Goal: Transaction & Acquisition: Book appointment/travel/reservation

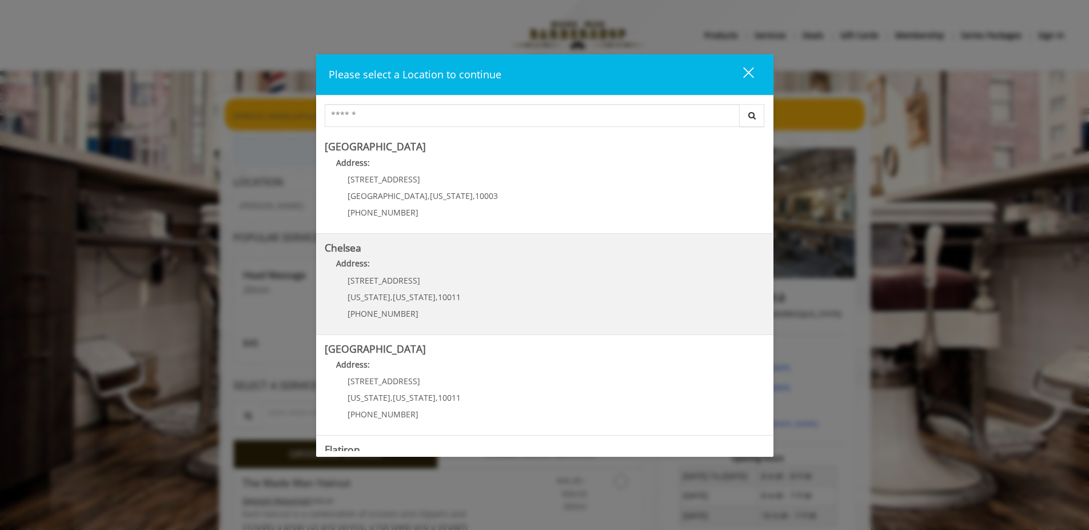
click at [393, 279] on span "169/170 W 23rd St" at bounding box center [384, 280] width 73 height 11
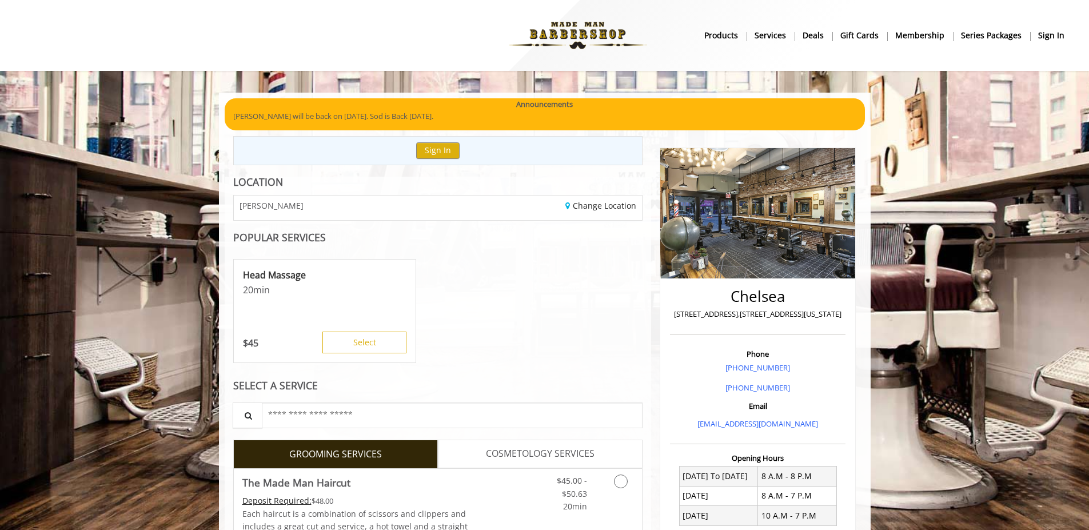
click at [1050, 34] on b "sign in" at bounding box center [1051, 35] width 26 height 13
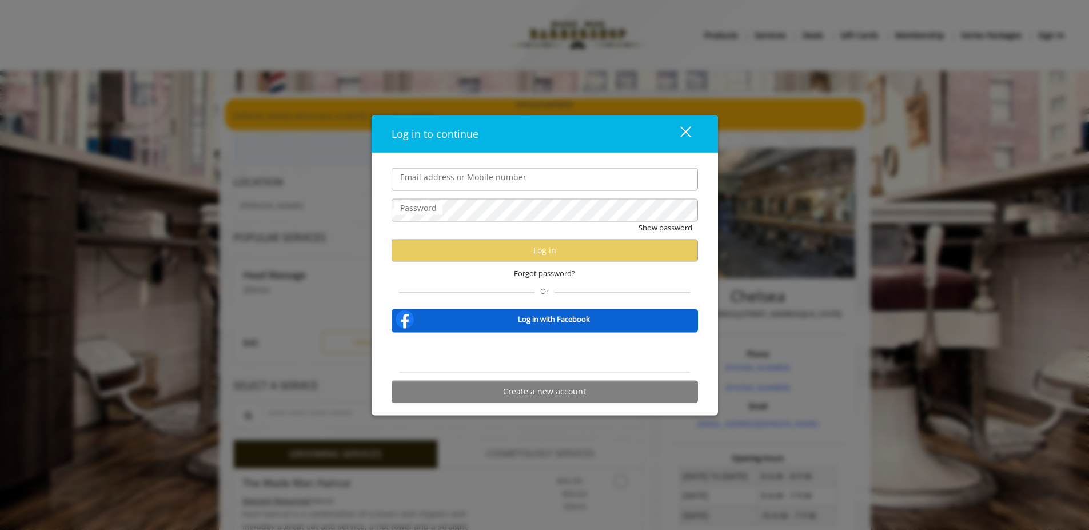
click at [456, 186] on input "Email address or Mobile number" at bounding box center [545, 179] width 306 height 23
type input "**********"
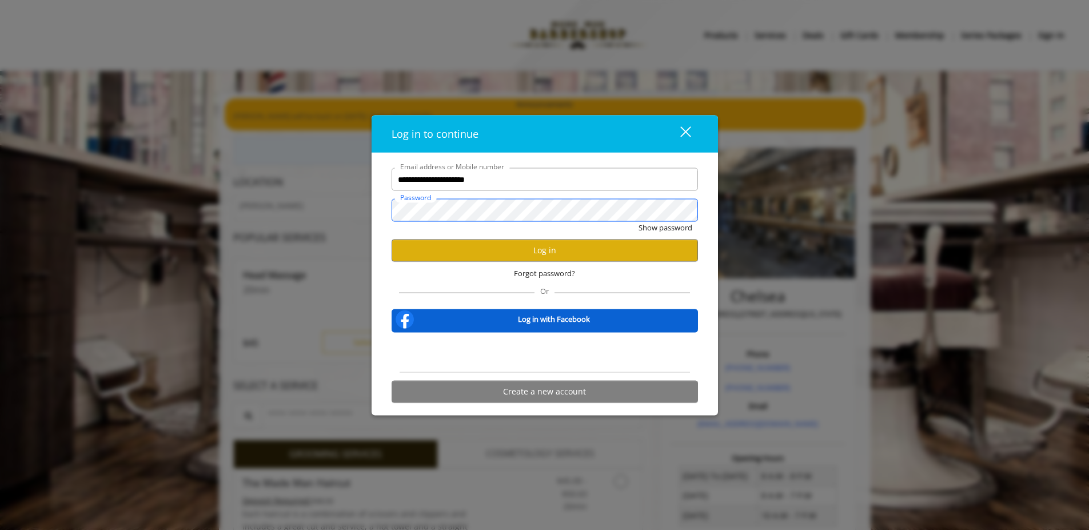
click at [639, 222] on button "Show password" at bounding box center [666, 228] width 54 height 12
click at [661, 226] on button "Hide password" at bounding box center [667, 228] width 51 height 12
click at [543, 250] on button "Log in" at bounding box center [545, 251] width 306 height 22
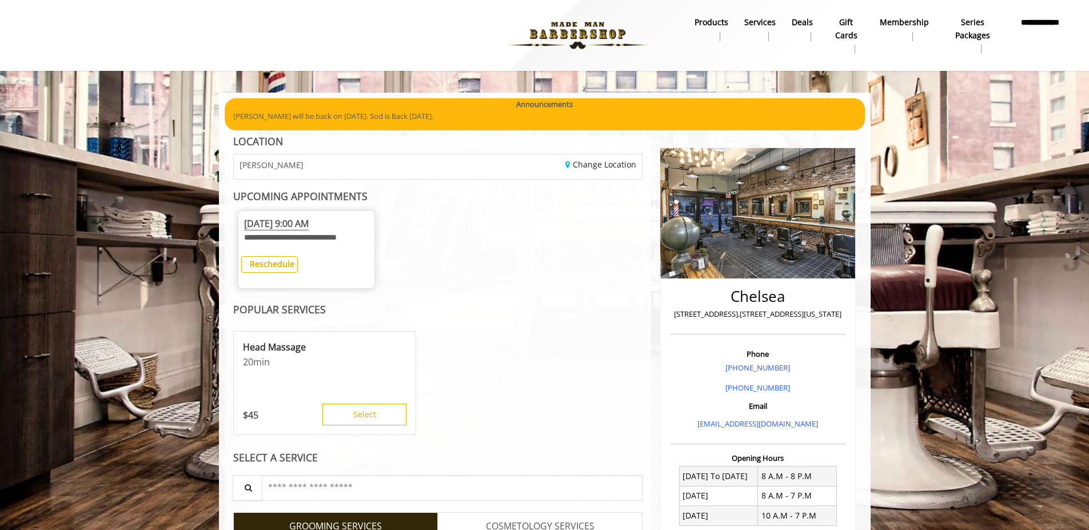
click at [1043, 22] on b "**********" at bounding box center [1041, 29] width 48 height 26
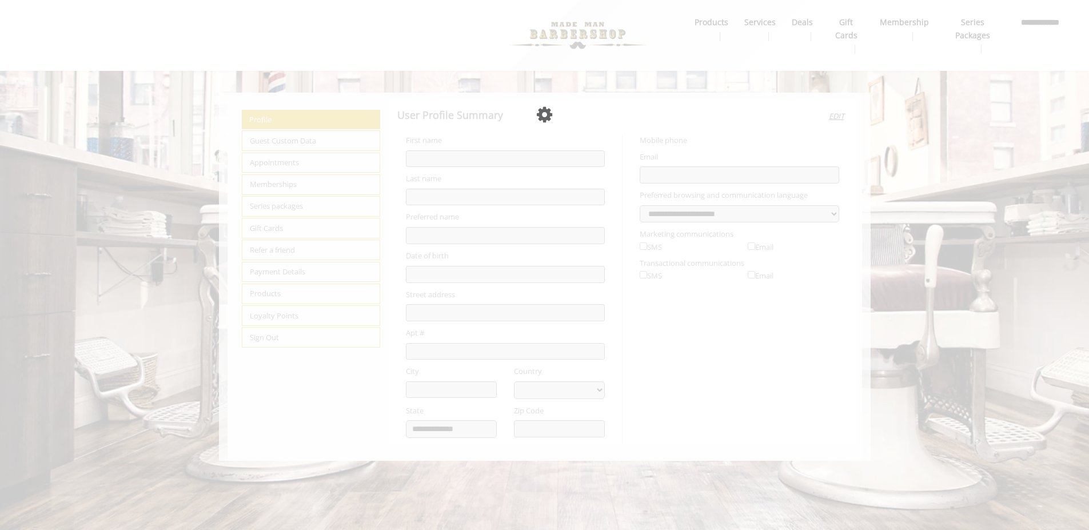
type input "*****"
type input "*******"
type input "**********"
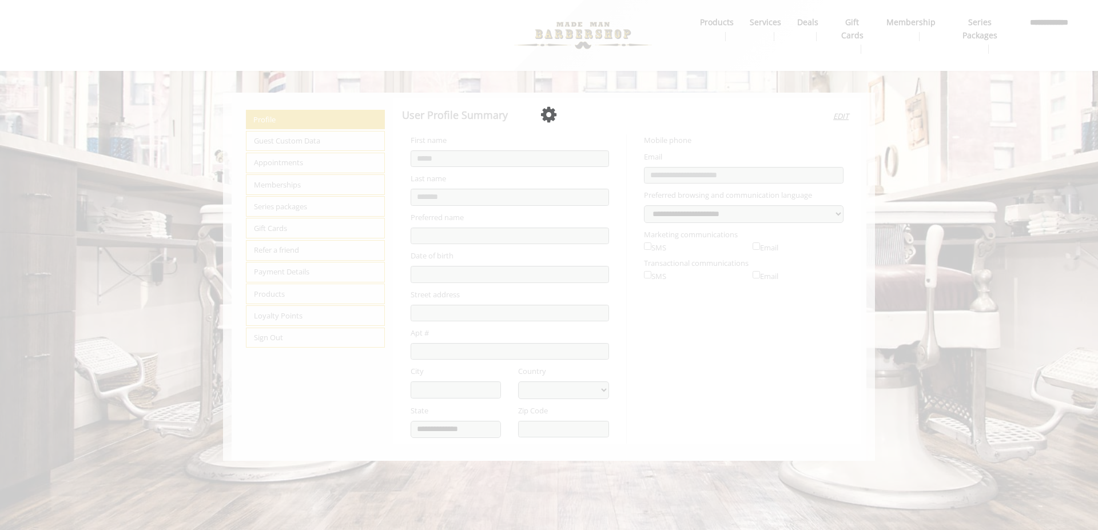
select select "***"
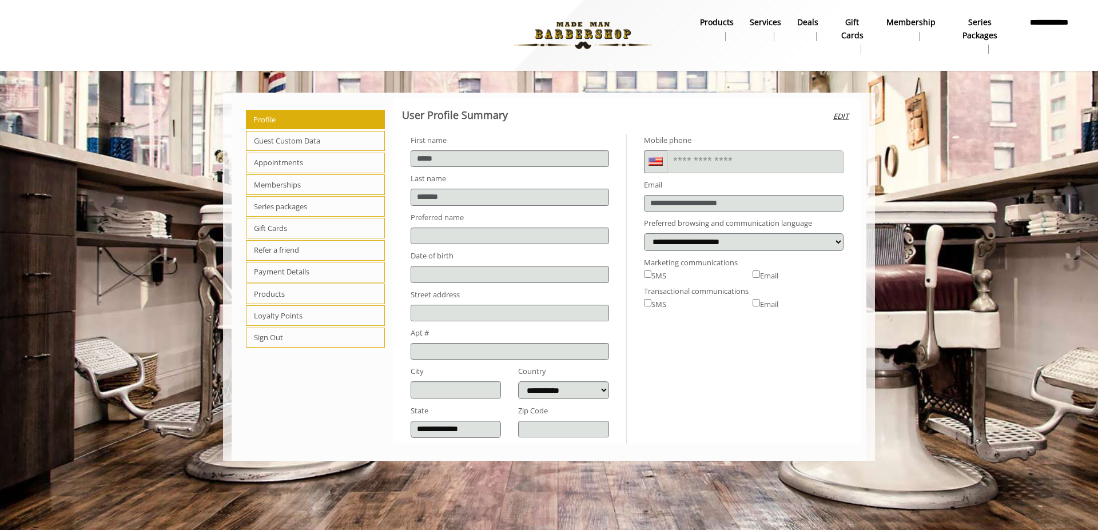
click at [265, 161] on span "Appointments" at bounding box center [315, 163] width 139 height 21
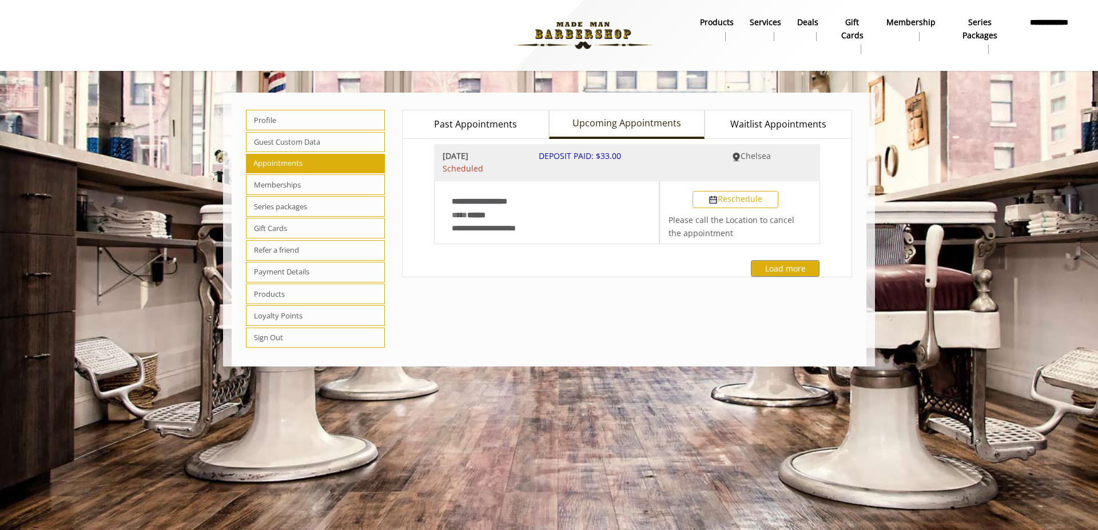
drag, startPoint x: 925, startPoint y: 118, endPoint x: 799, endPoint y: 105, distance: 126.5
click at [799, 105] on div "**********" at bounding box center [627, 229] width 468 height 262
click at [277, 118] on span "Profile" at bounding box center [315, 120] width 139 height 21
select select "***"
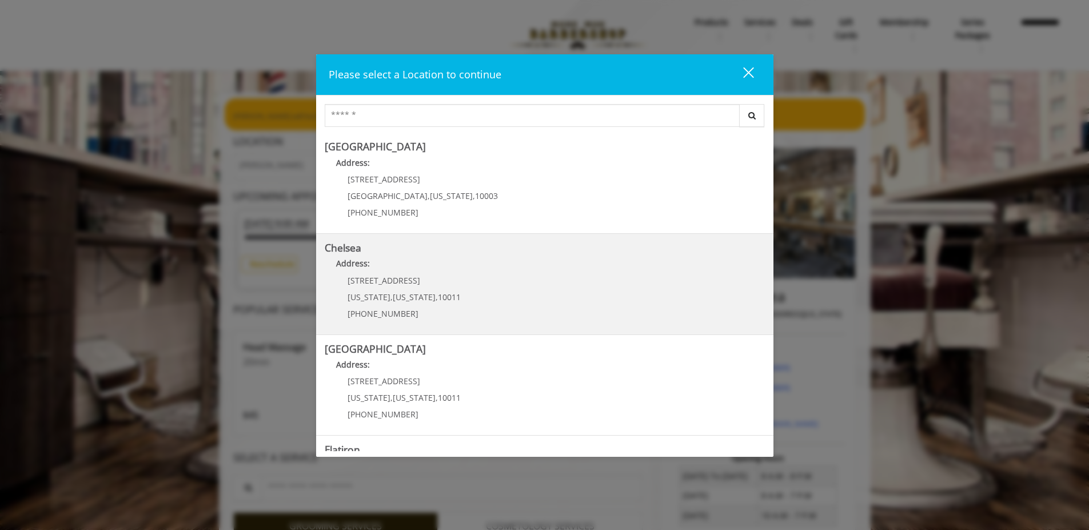
click at [393, 292] on span "New York" at bounding box center [414, 297] width 43 height 11
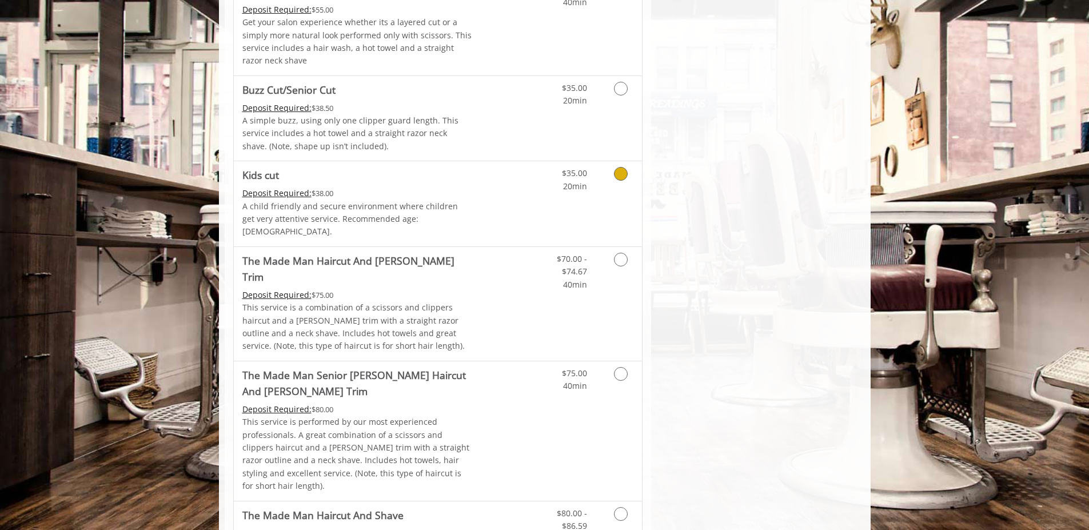
scroll to position [858, 0]
click at [618, 175] on icon "Grooming services" at bounding box center [621, 172] width 14 height 14
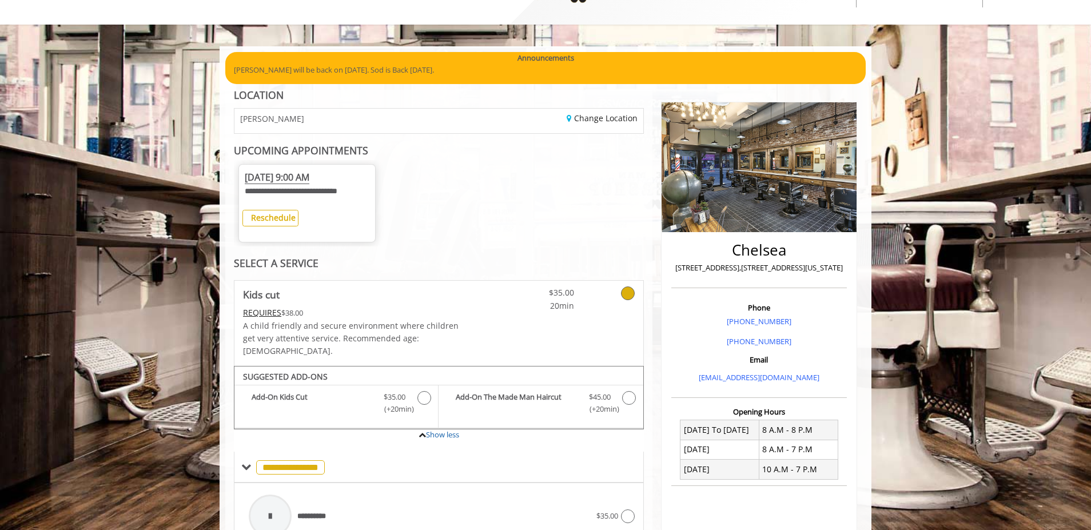
scroll to position [37, 0]
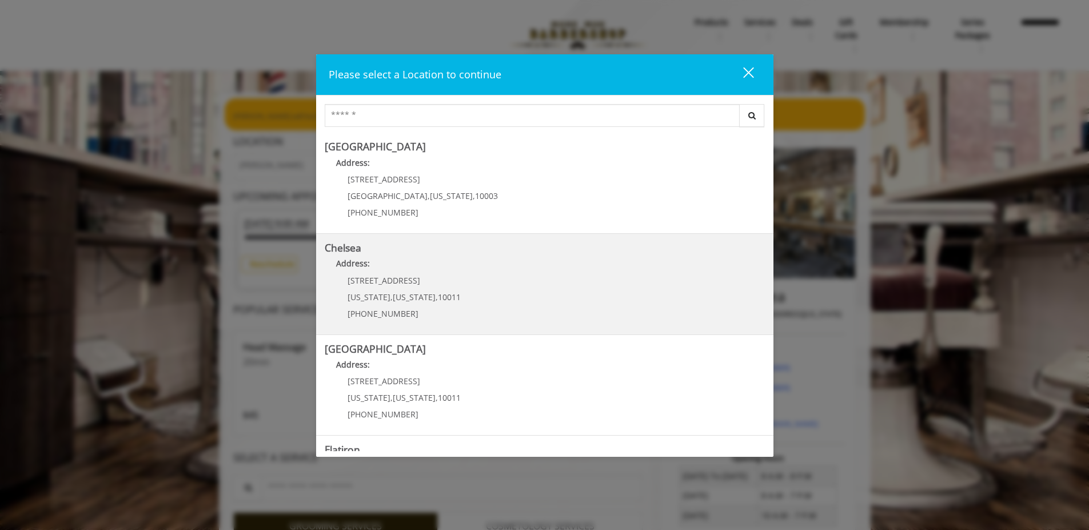
click at [368, 278] on span "169/170 W 23rd St" at bounding box center [384, 280] width 73 height 11
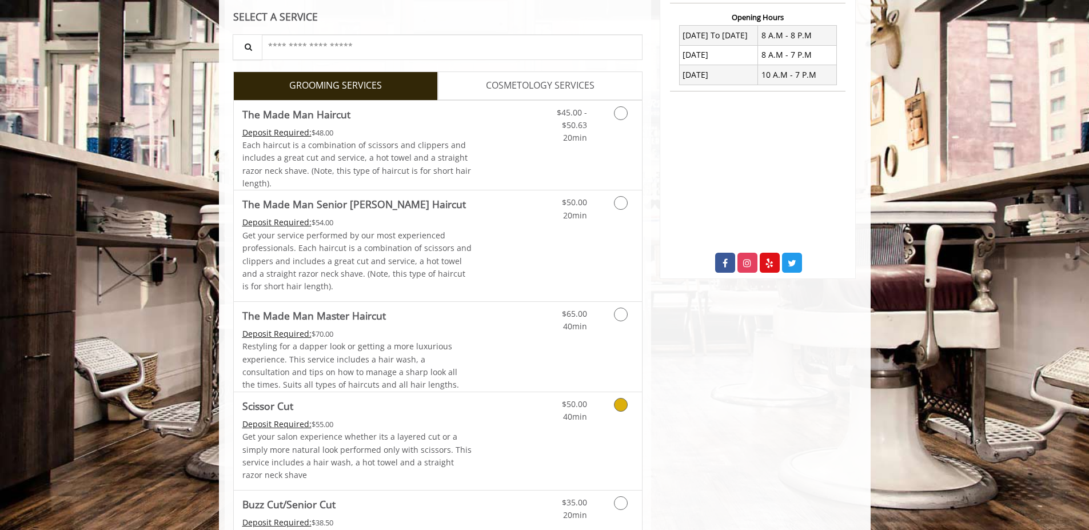
scroll to position [553, 0]
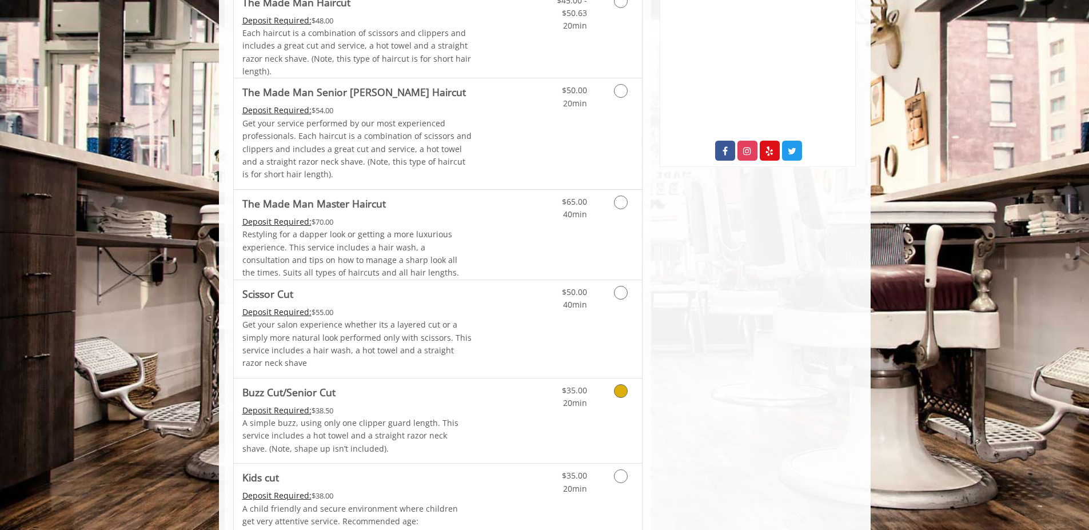
click at [623, 391] on icon "Grooming services" at bounding box center [621, 391] width 14 height 14
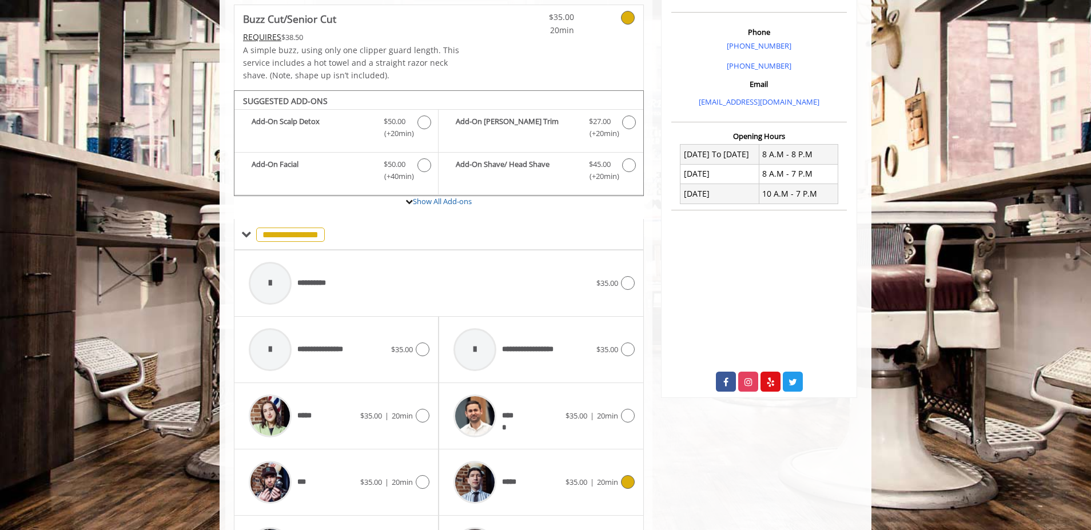
scroll to position [412, 0]
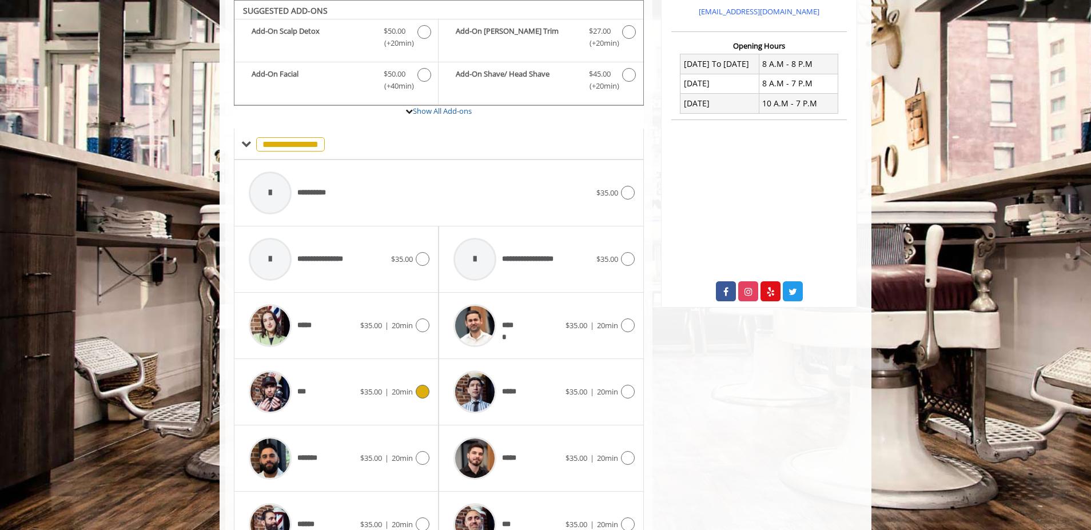
drag, startPoint x: 423, startPoint y: 393, endPoint x: 660, endPoint y: 328, distance: 245.7
click at [424, 393] on icon at bounding box center [423, 392] width 14 height 14
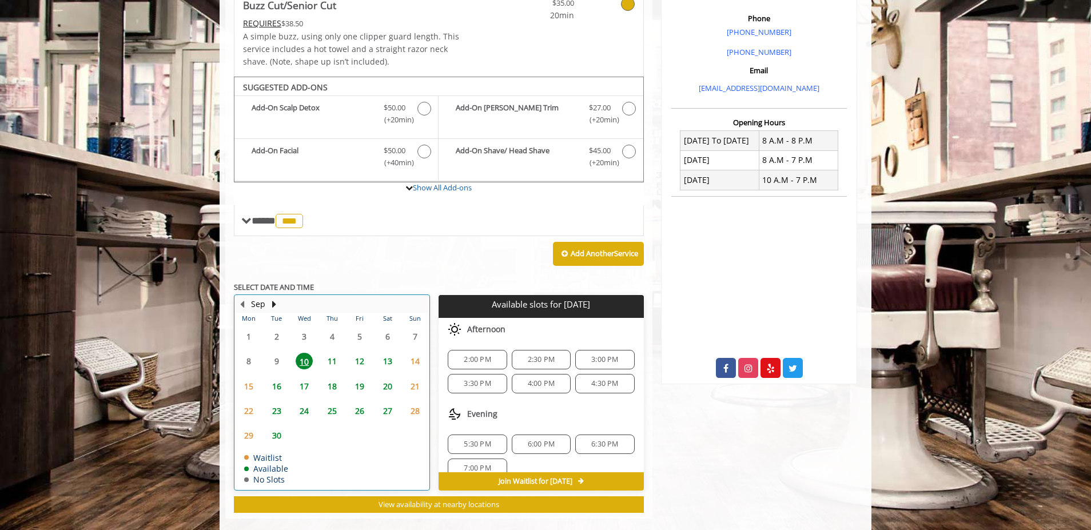
scroll to position [353, 0]
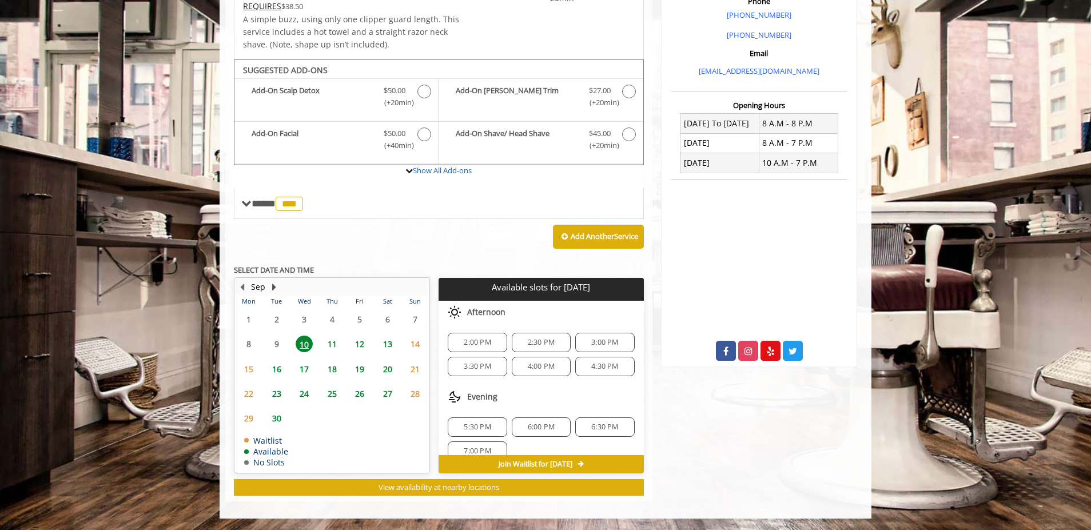
click at [274, 285] on button "Next Month" at bounding box center [273, 287] width 9 height 13
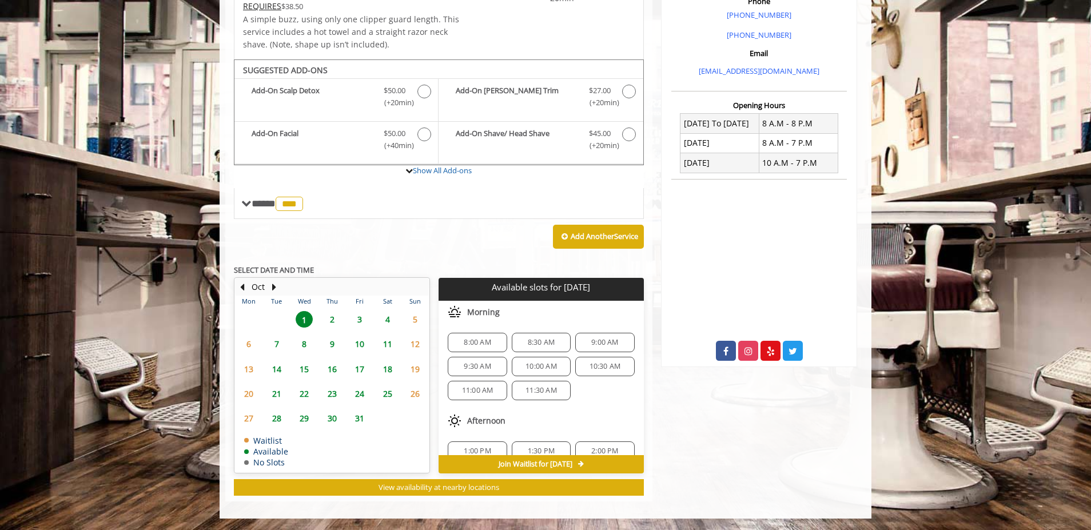
click at [304, 342] on span "8" at bounding box center [304, 344] width 17 height 17
click at [604, 343] on span "9:00 AM" at bounding box center [604, 342] width 27 height 9
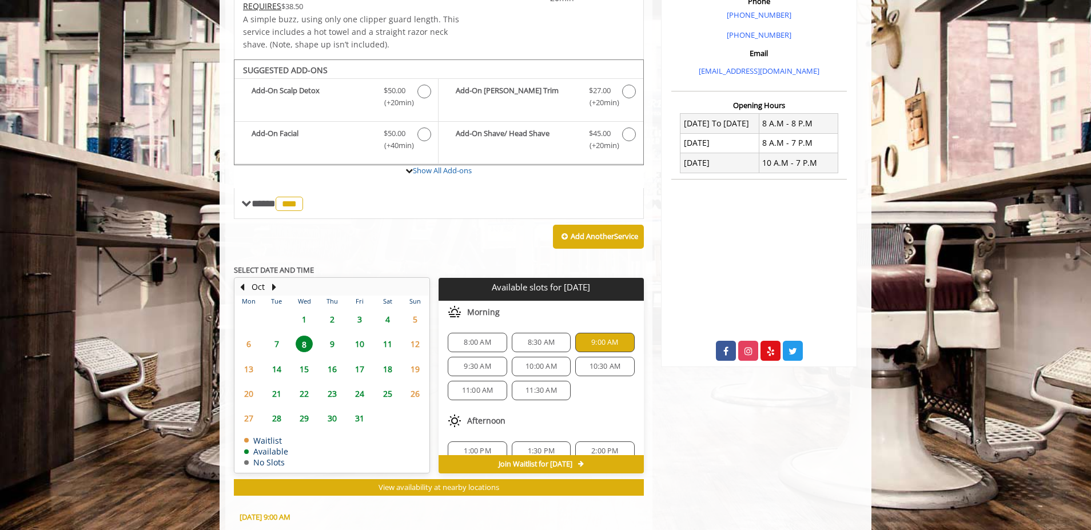
scroll to position [559, 0]
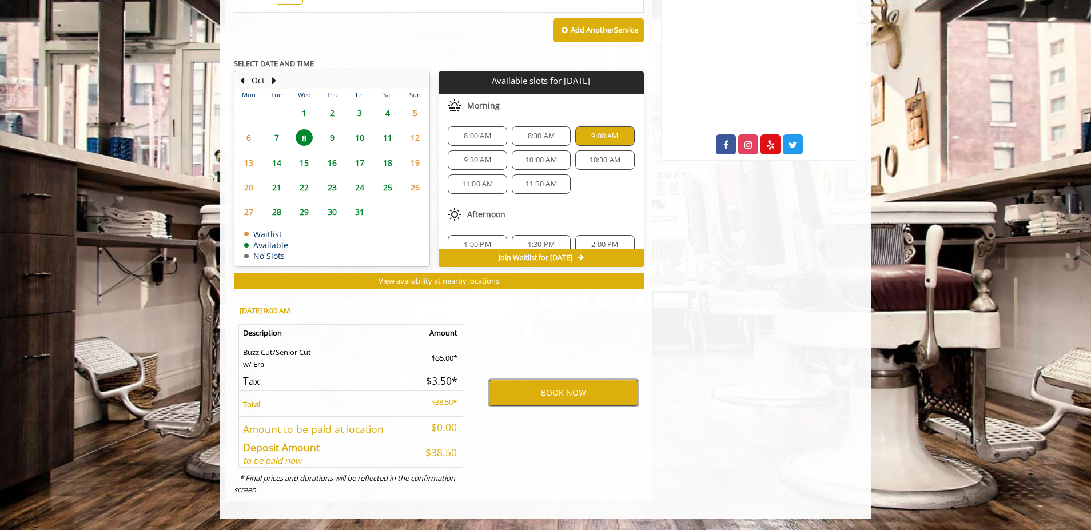
click at [567, 395] on button "BOOK NOW" at bounding box center [563, 393] width 149 height 26
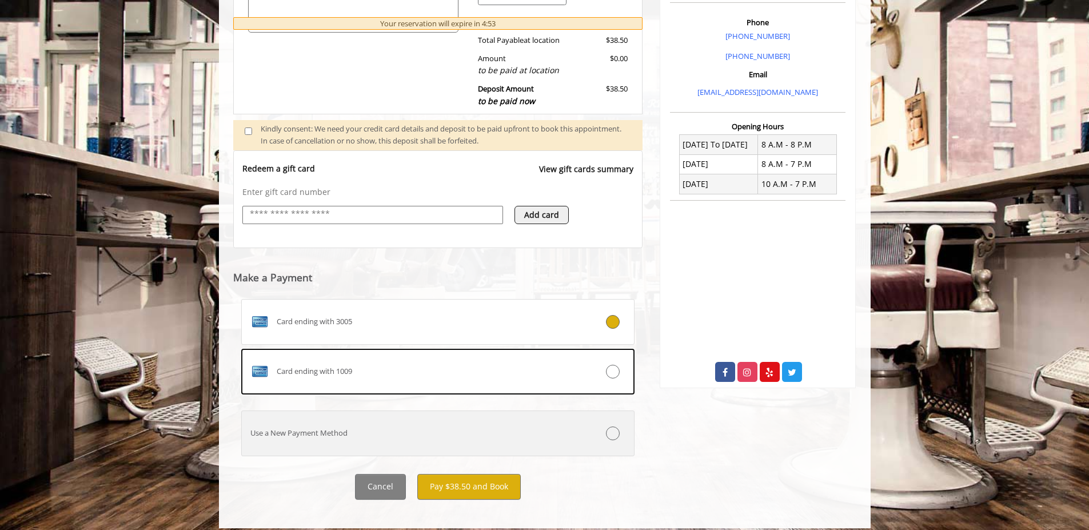
scroll to position [341, 0]
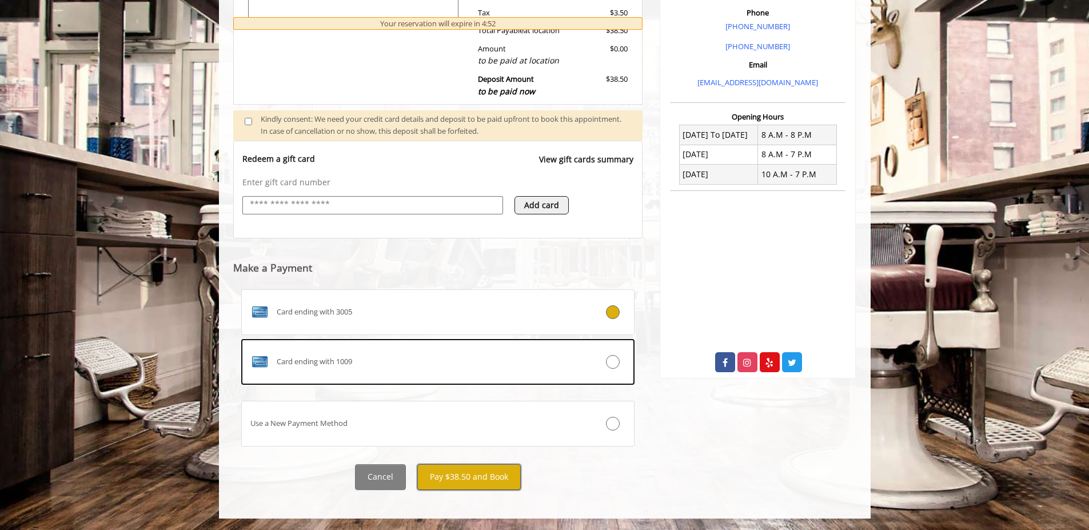
click at [468, 473] on button "Pay $38.50 and Book" at bounding box center [468, 477] width 103 height 26
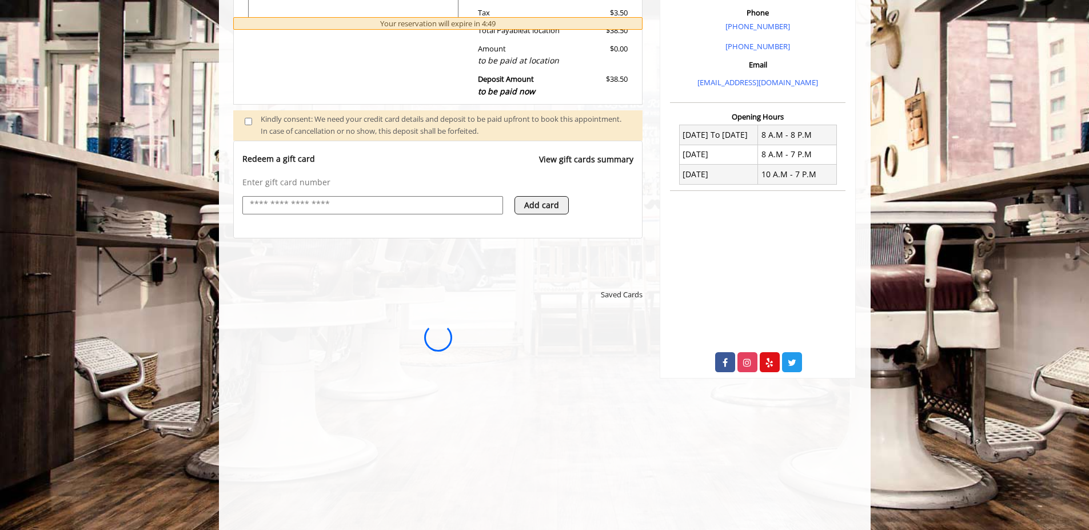
scroll to position [0, 0]
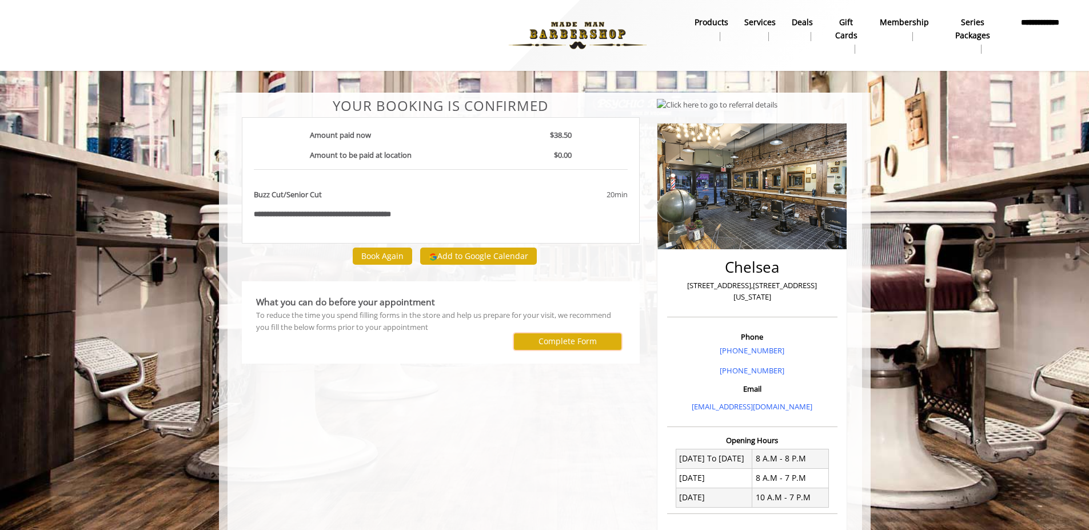
click at [558, 342] on label "Complete Form" at bounding box center [568, 341] width 58 height 9
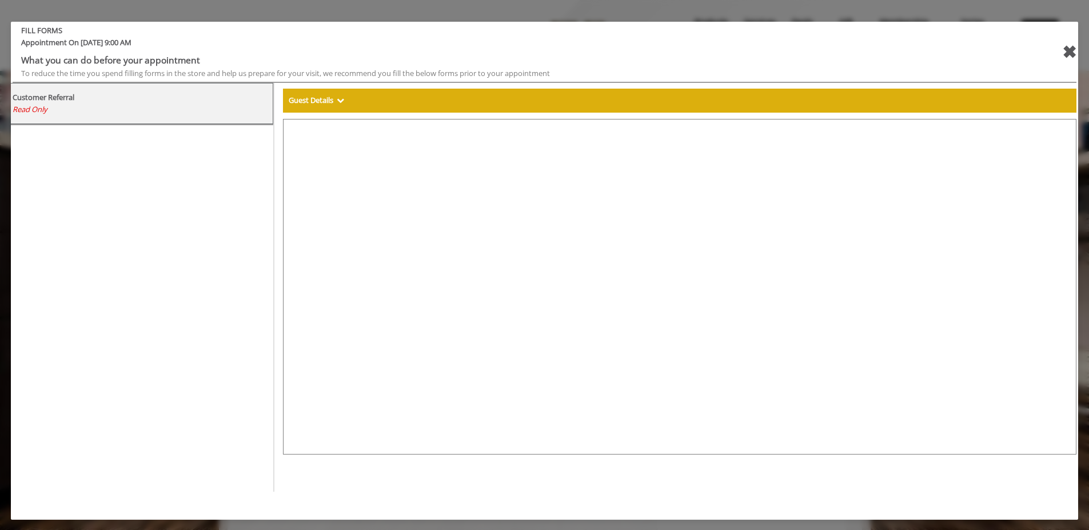
select select "***"
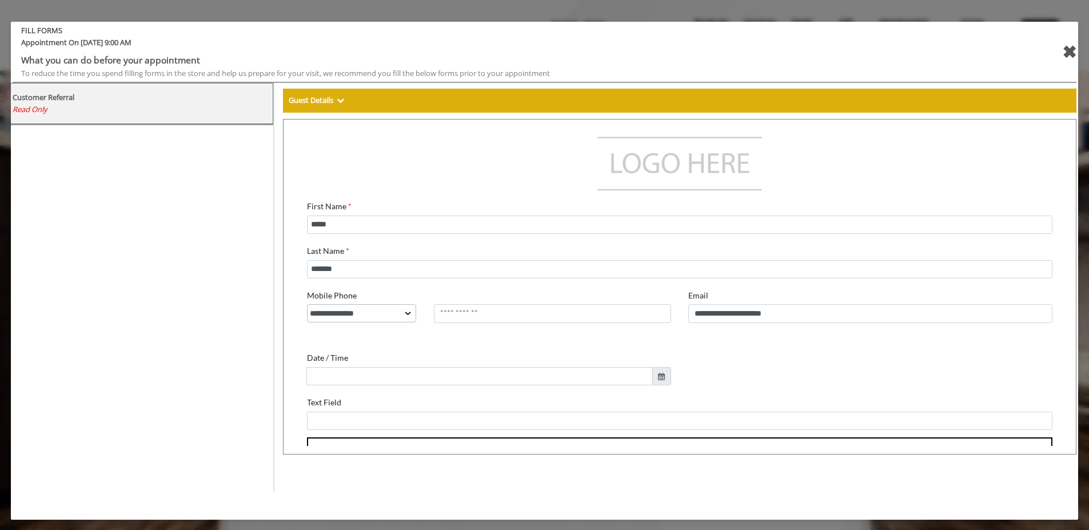
scroll to position [53, 0]
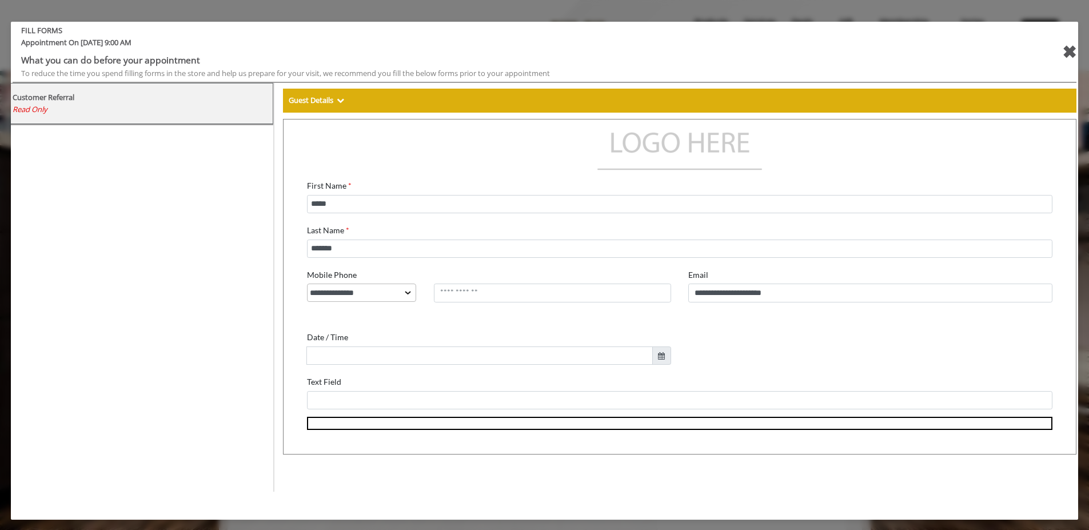
click at [1071, 49] on div "✖" at bounding box center [1069, 51] width 14 height 27
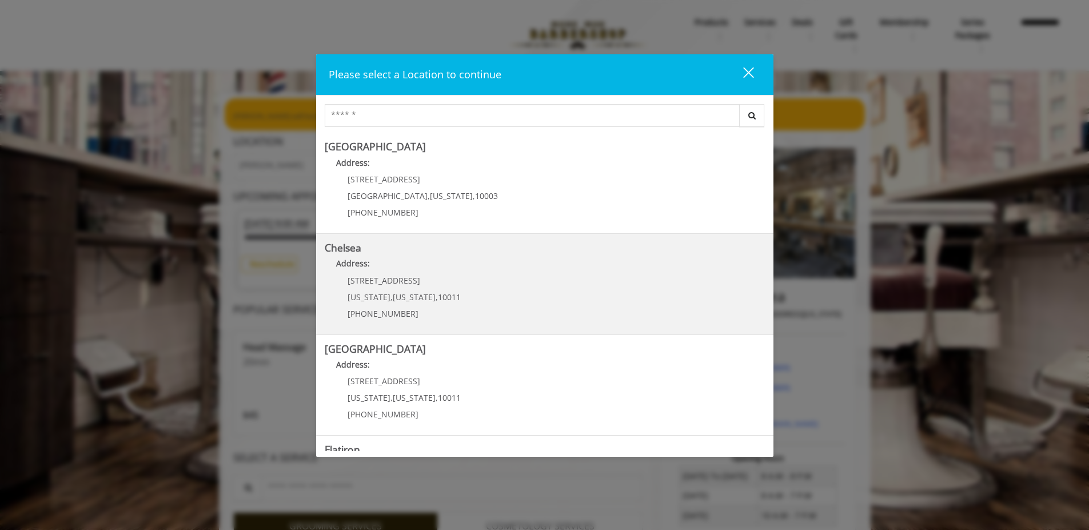
click at [399, 300] on span "New York" at bounding box center [414, 297] width 43 height 11
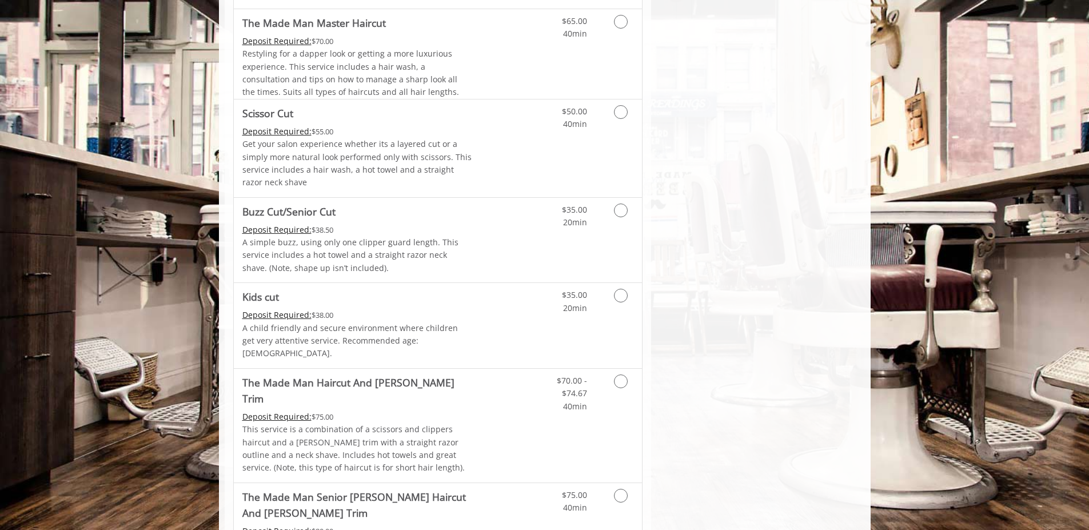
scroll to position [762, 0]
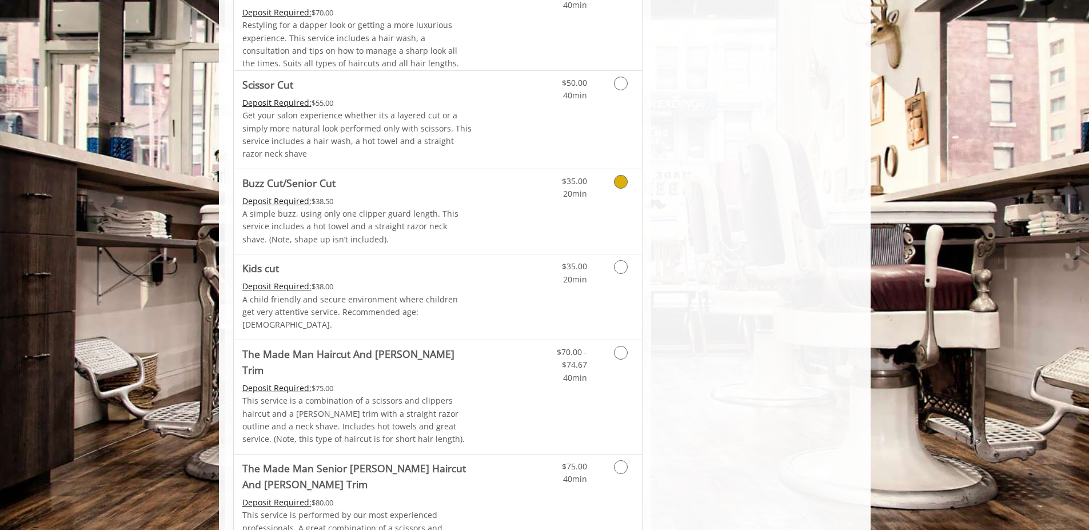
click at [626, 182] on icon "Grooming services" at bounding box center [621, 182] width 14 height 14
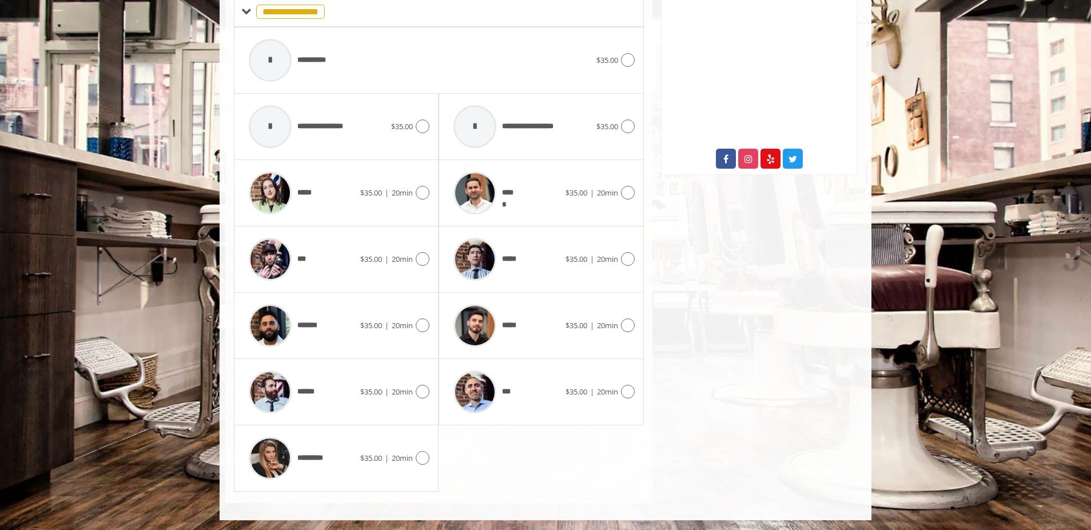
scroll to position [547, 0]
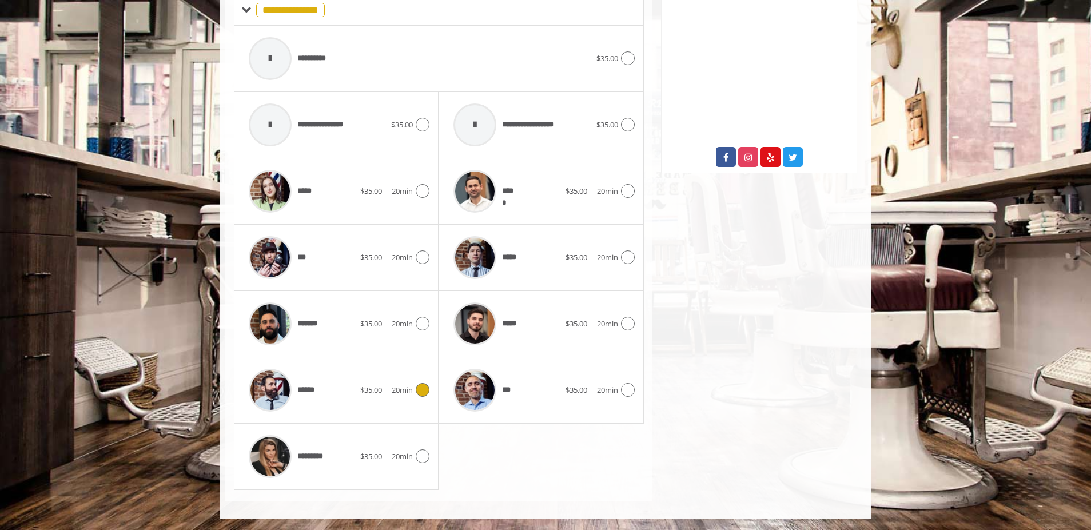
click at [419, 394] on icon at bounding box center [423, 390] width 14 height 14
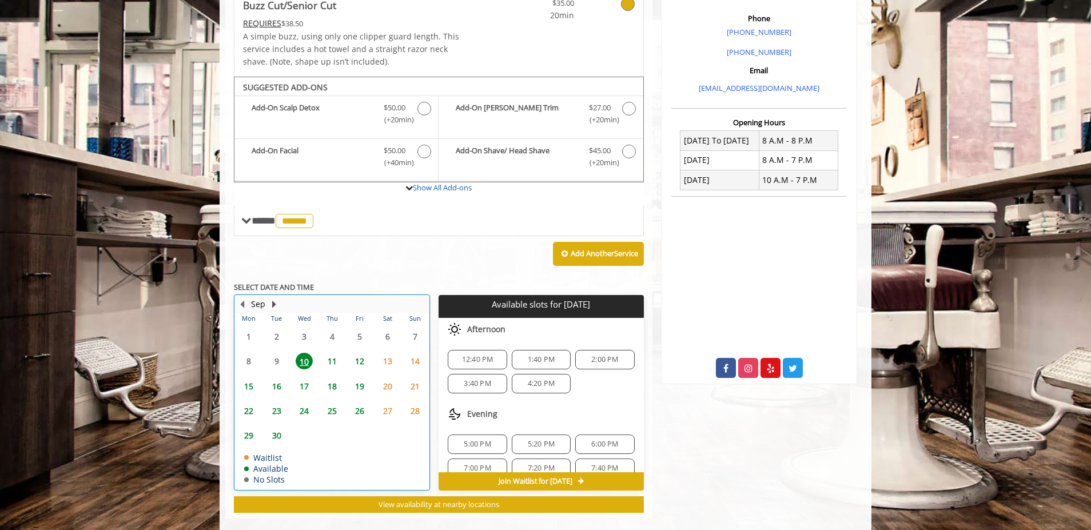
scroll to position [353, 0]
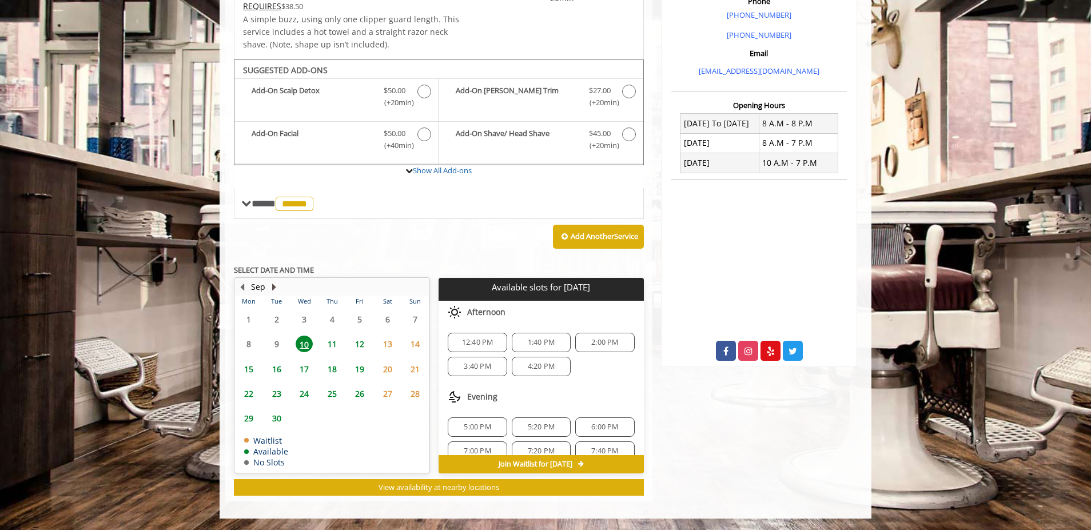
click at [272, 286] on button "Next Month" at bounding box center [273, 287] width 9 height 13
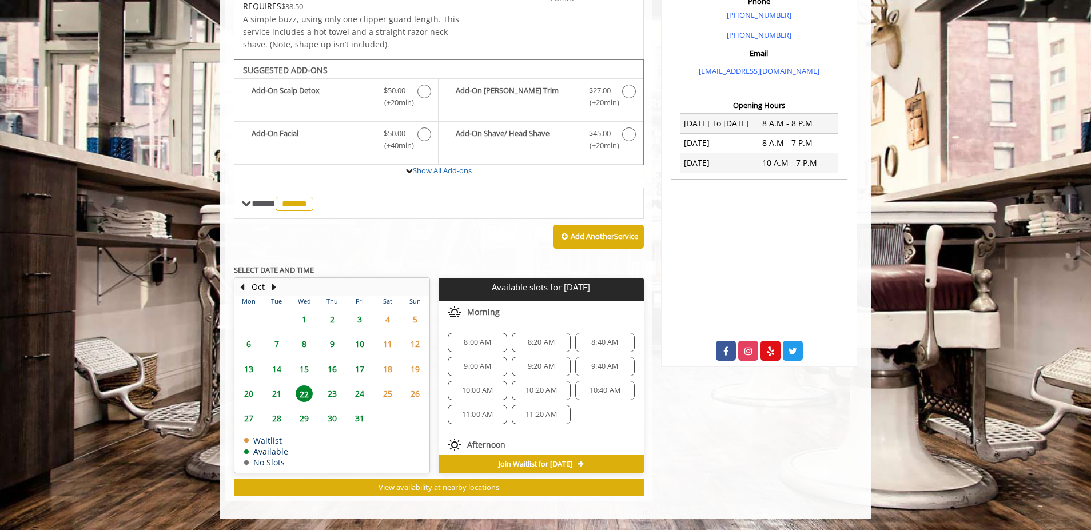
click at [472, 367] on span "9:00 AM" at bounding box center [477, 366] width 27 height 9
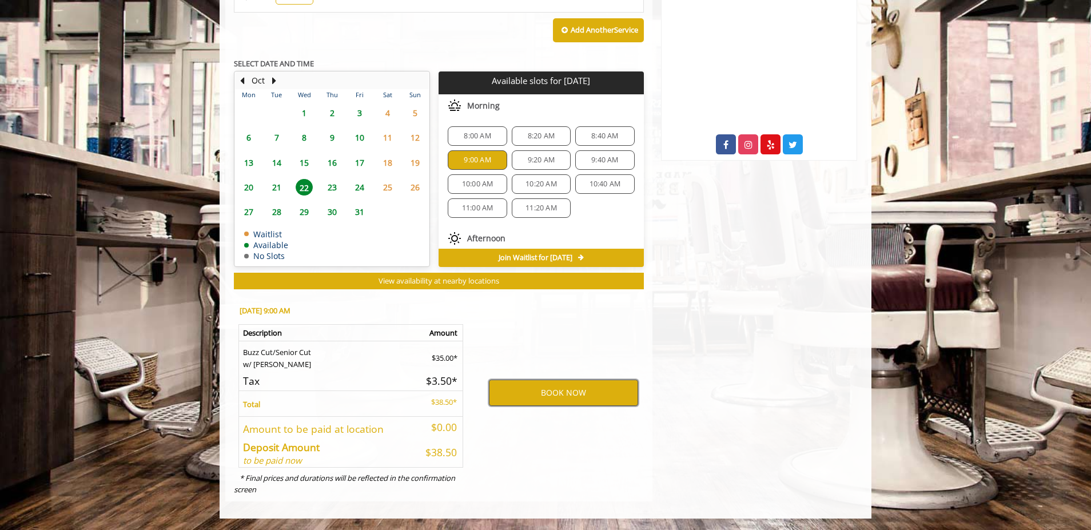
click at [580, 392] on button "BOOK NOW" at bounding box center [563, 393] width 149 height 26
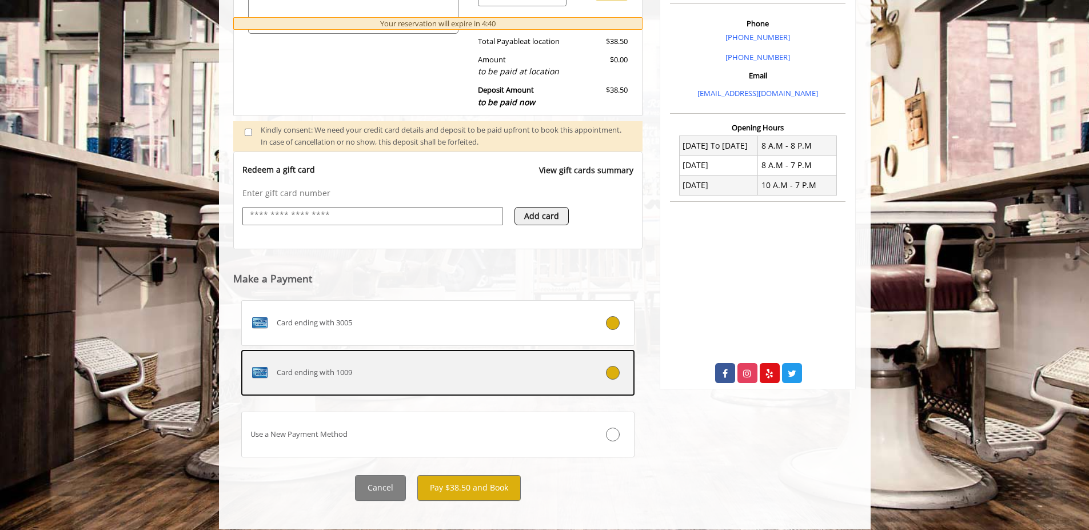
scroll to position [341, 0]
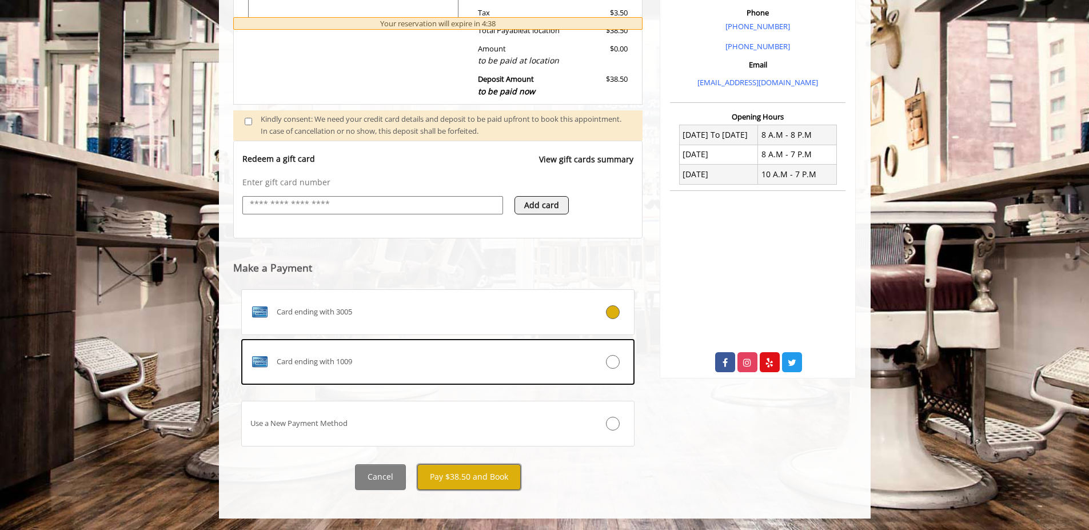
click at [465, 476] on button "Pay $38.50 and Book" at bounding box center [468, 477] width 103 height 26
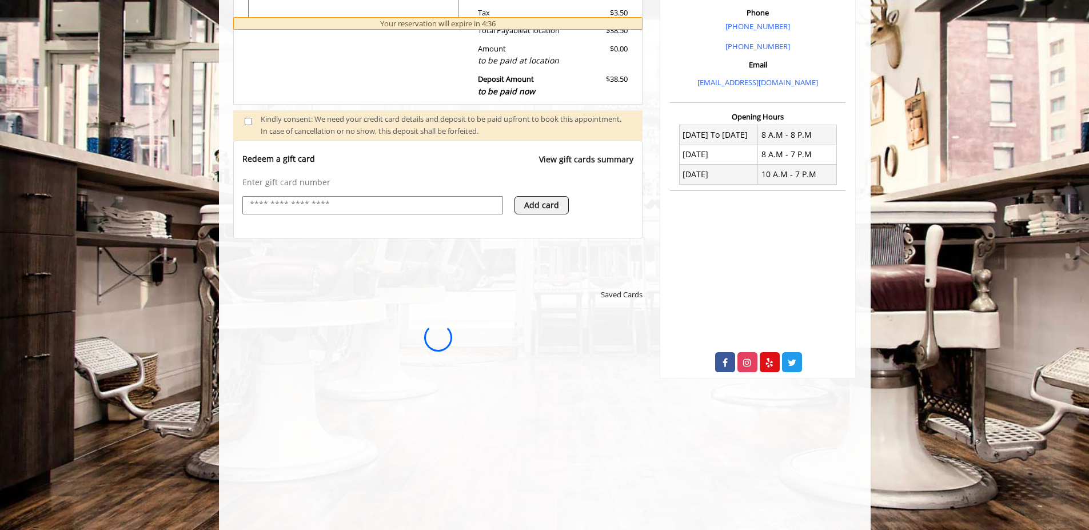
scroll to position [0, 0]
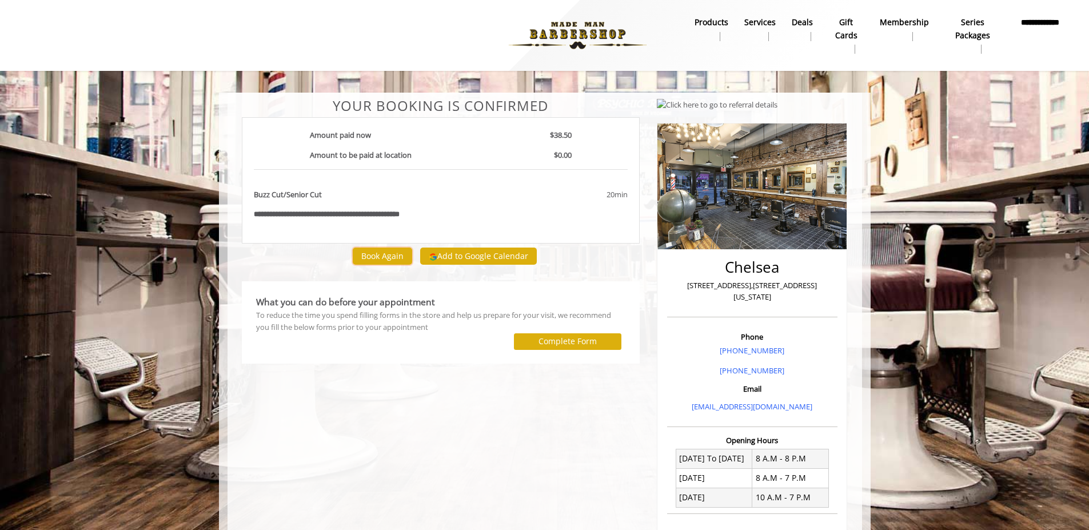
click at [386, 254] on button "Book Again" at bounding box center [382, 256] width 59 height 17
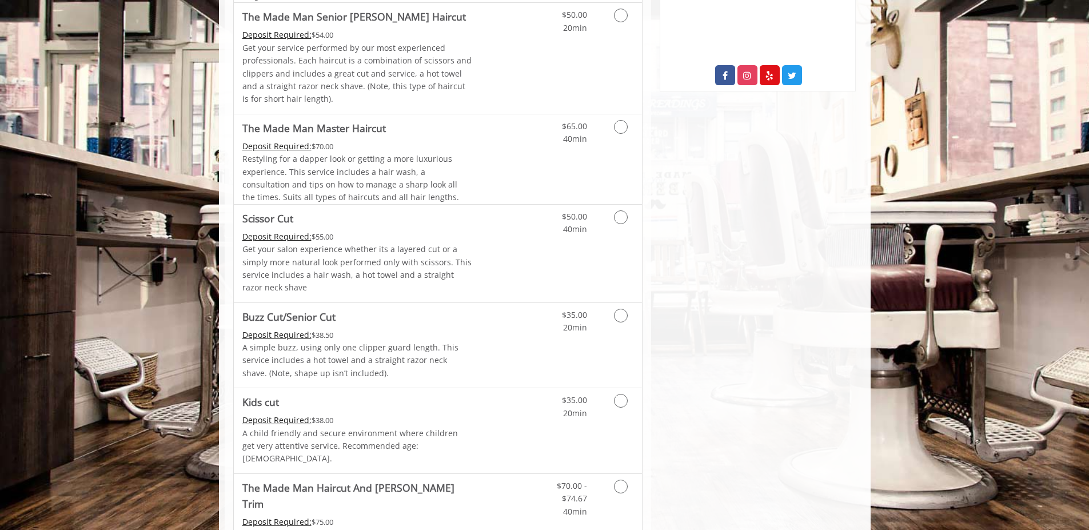
scroll to position [629, 0]
click at [623, 322] on icon "Grooming services" at bounding box center [621, 315] width 14 height 14
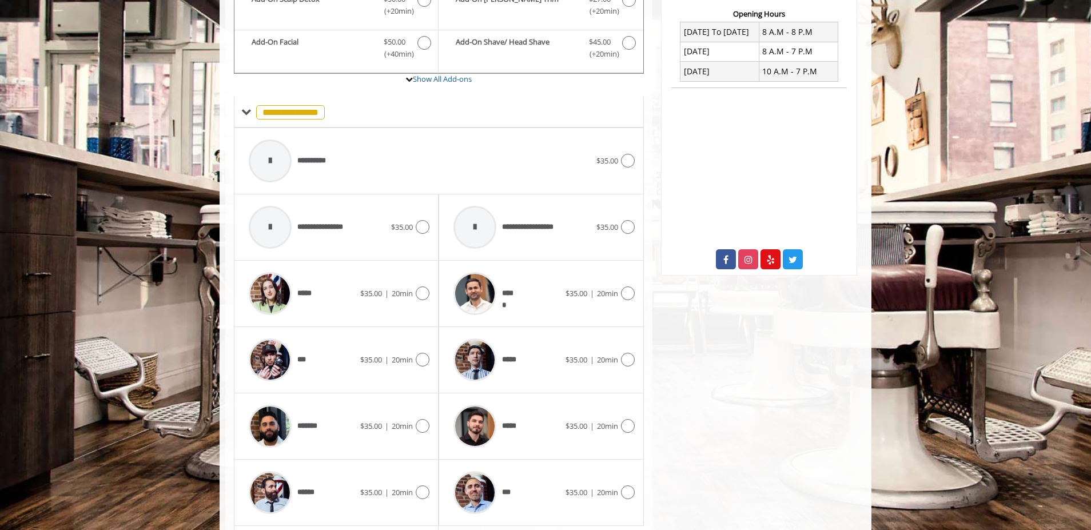
scroll to position [554, 0]
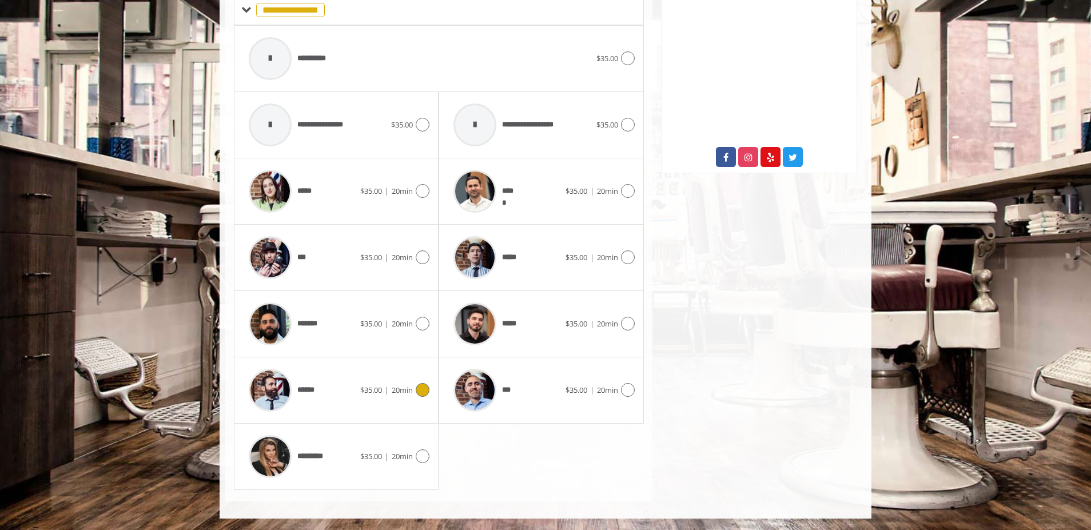
click at [421, 389] on icon at bounding box center [423, 390] width 14 height 14
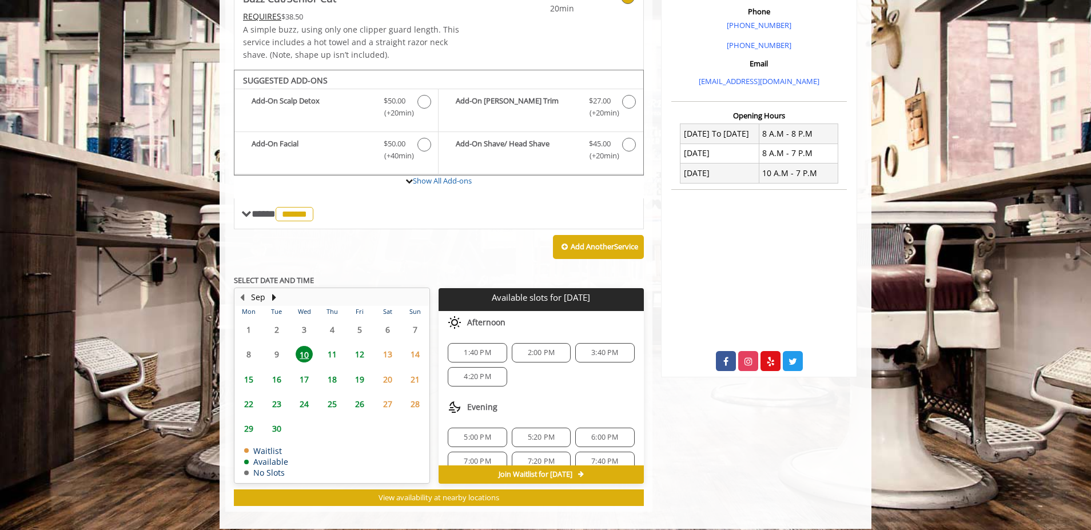
scroll to position [360, 0]
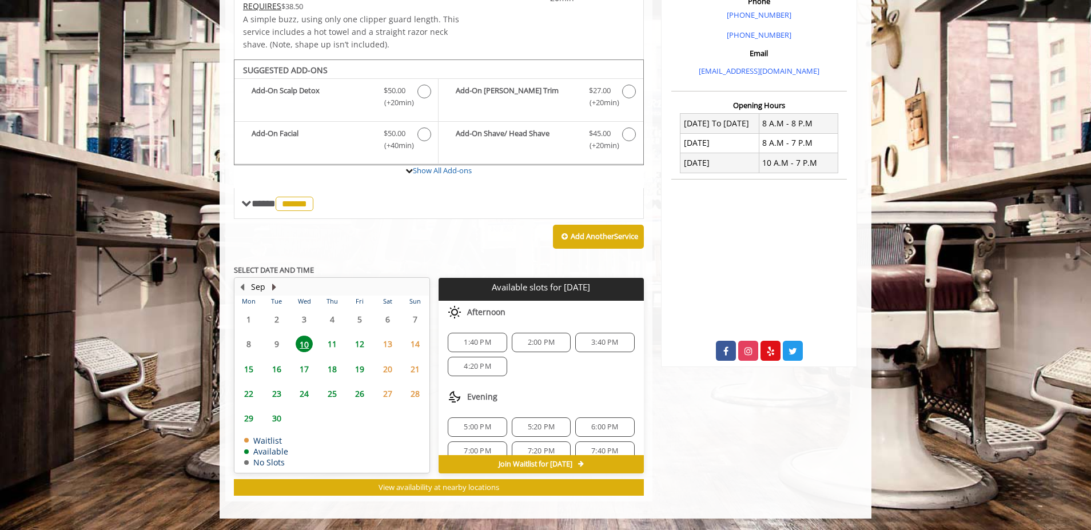
click at [274, 285] on button "Next Month" at bounding box center [273, 287] width 9 height 13
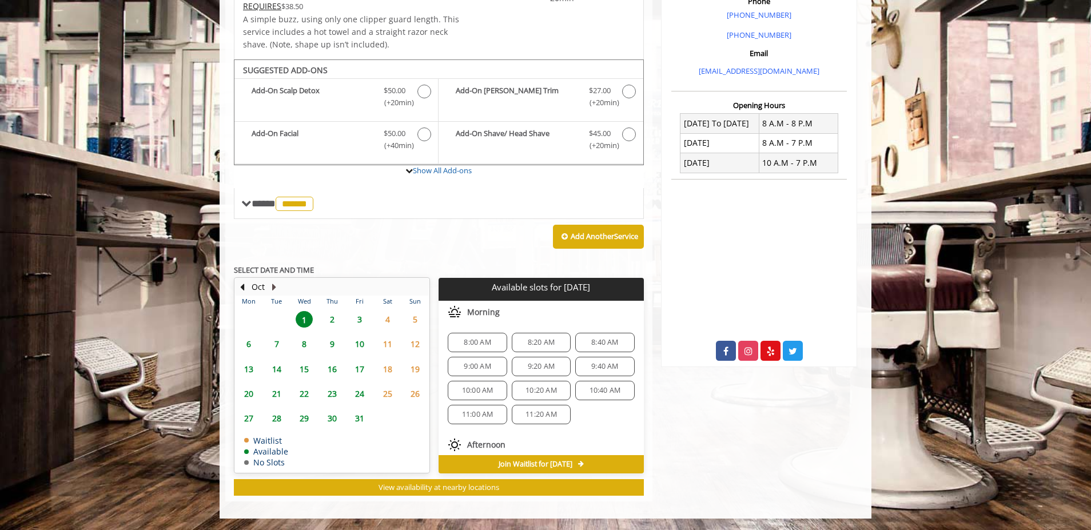
click at [272, 285] on button "Next Month" at bounding box center [273, 287] width 9 height 13
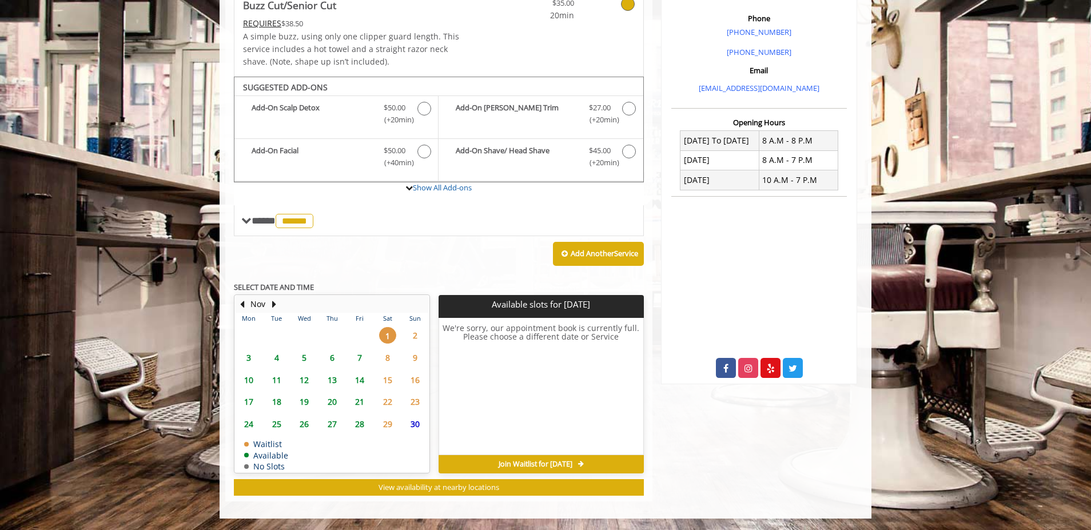
scroll to position [343, 0]
click at [333, 357] on span "6" at bounding box center [332, 357] width 17 height 17
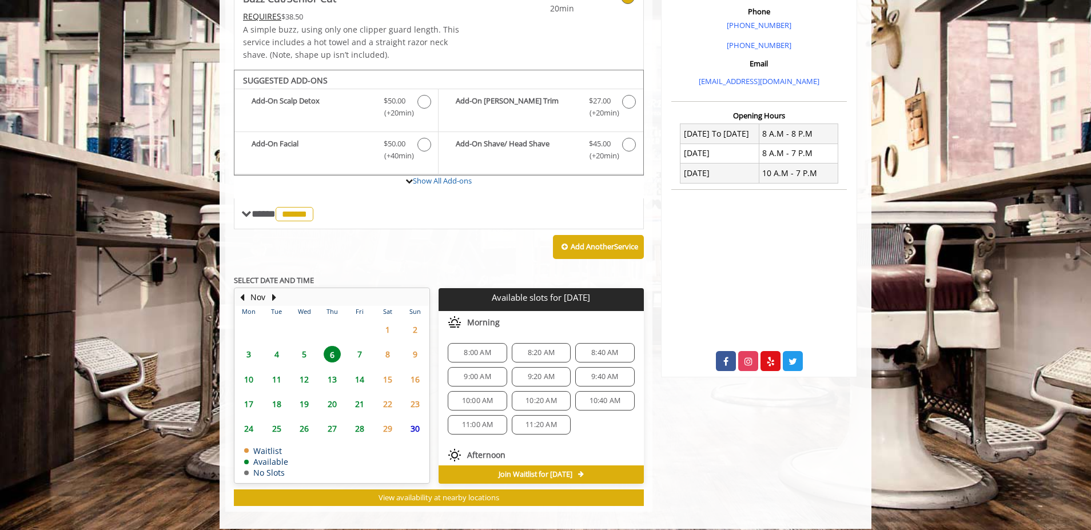
scroll to position [360, 0]
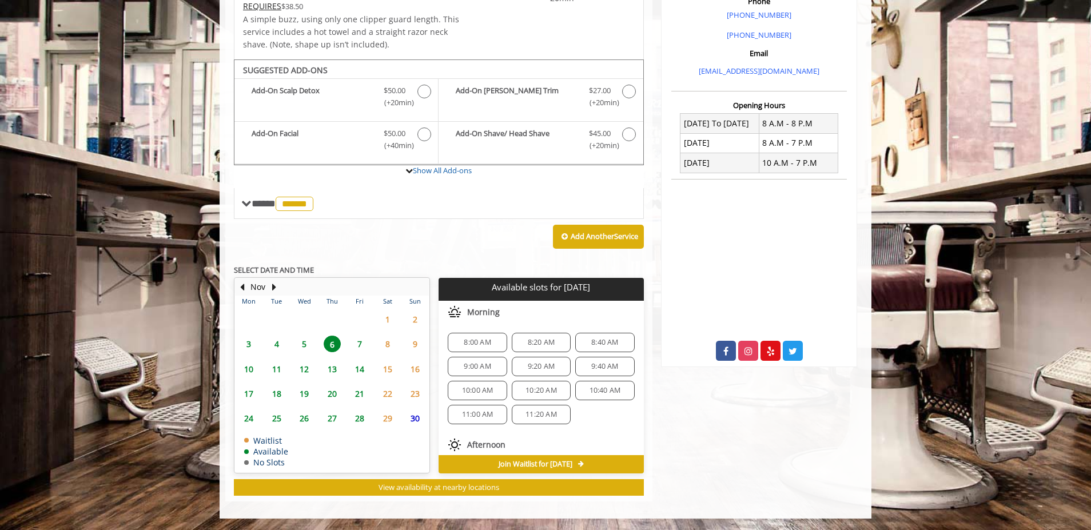
click at [487, 365] on span "9:00 AM" at bounding box center [477, 366] width 27 height 9
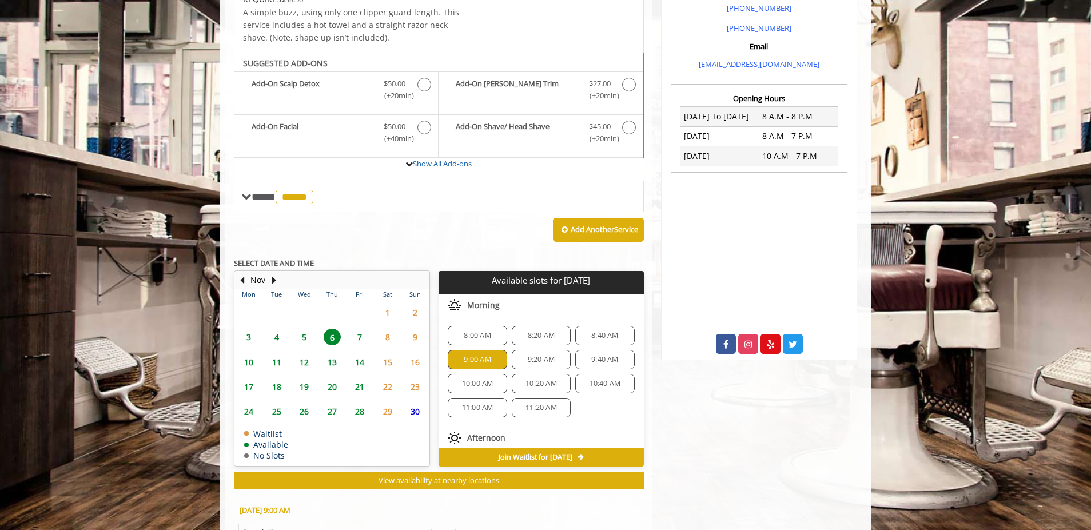
scroll to position [566, 0]
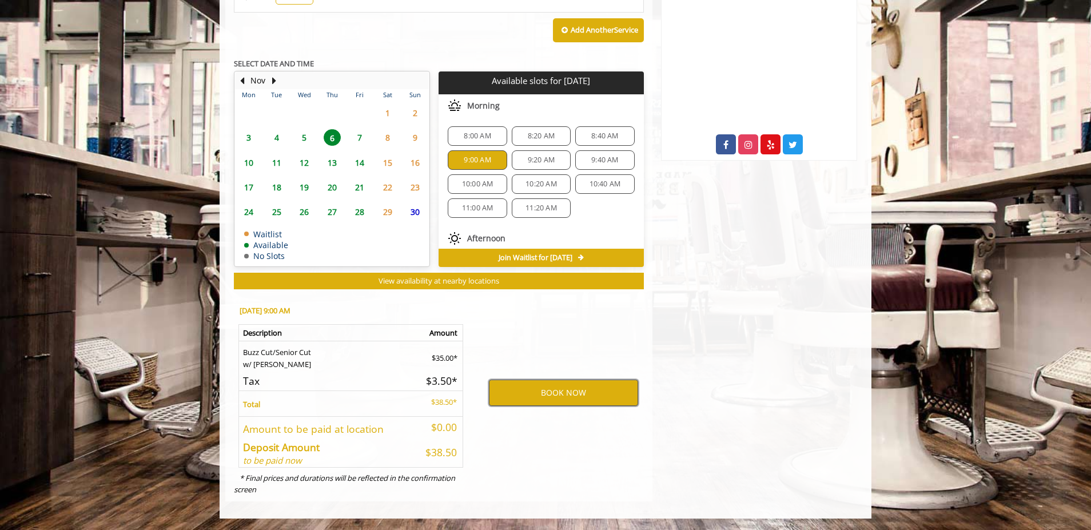
click at [574, 400] on button "BOOK NOW" at bounding box center [563, 393] width 149 height 26
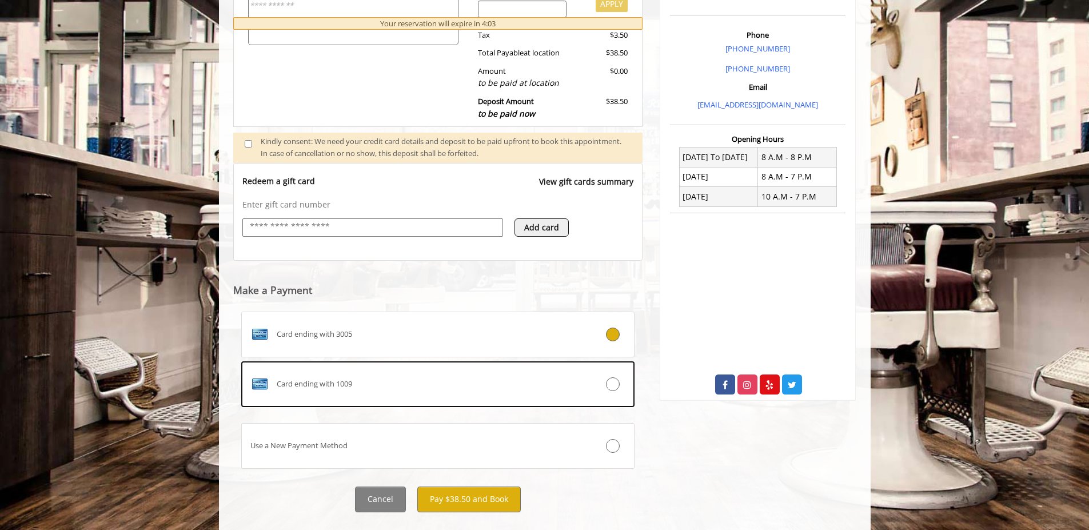
scroll to position [341, 0]
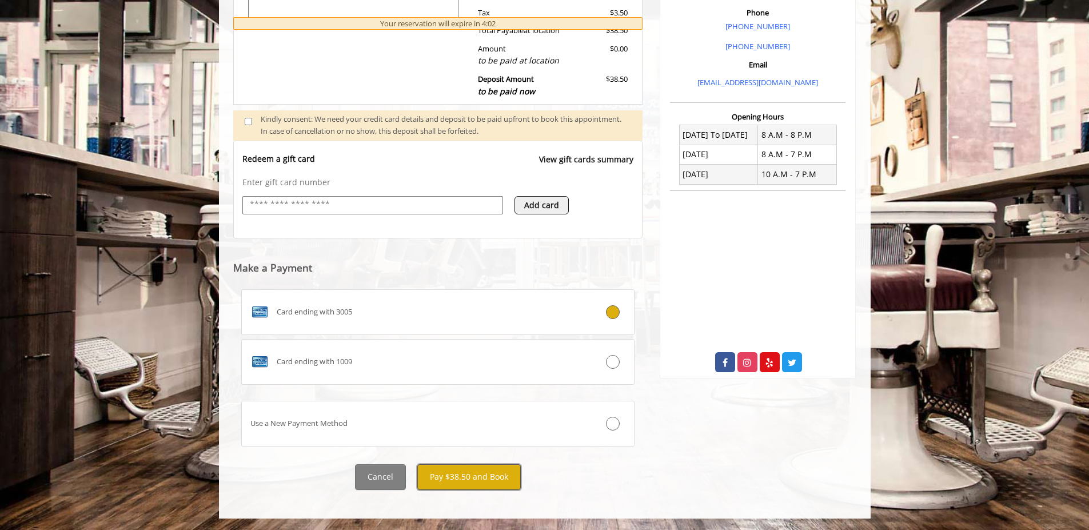
click at [475, 480] on button "Pay $38.50 and Book" at bounding box center [468, 477] width 103 height 26
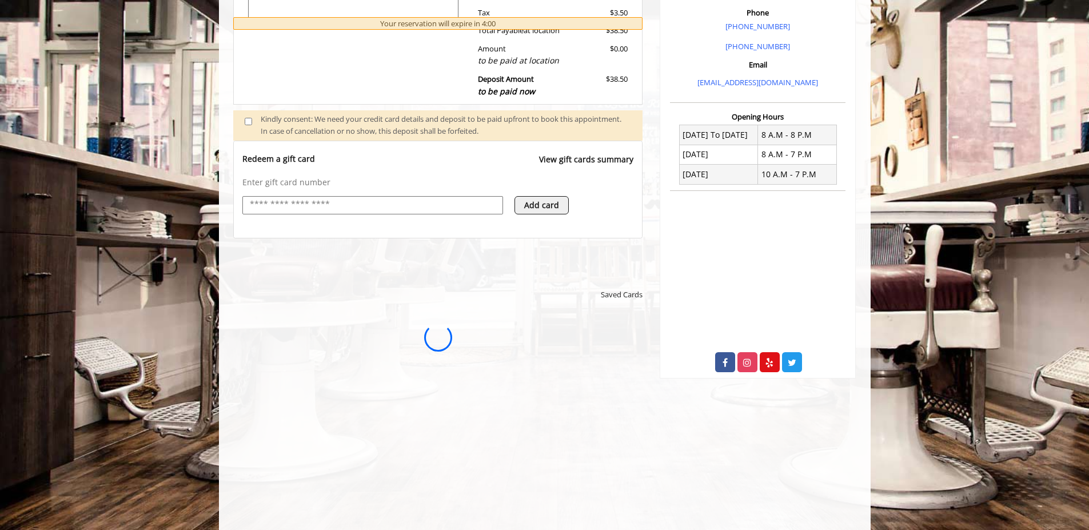
scroll to position [0, 0]
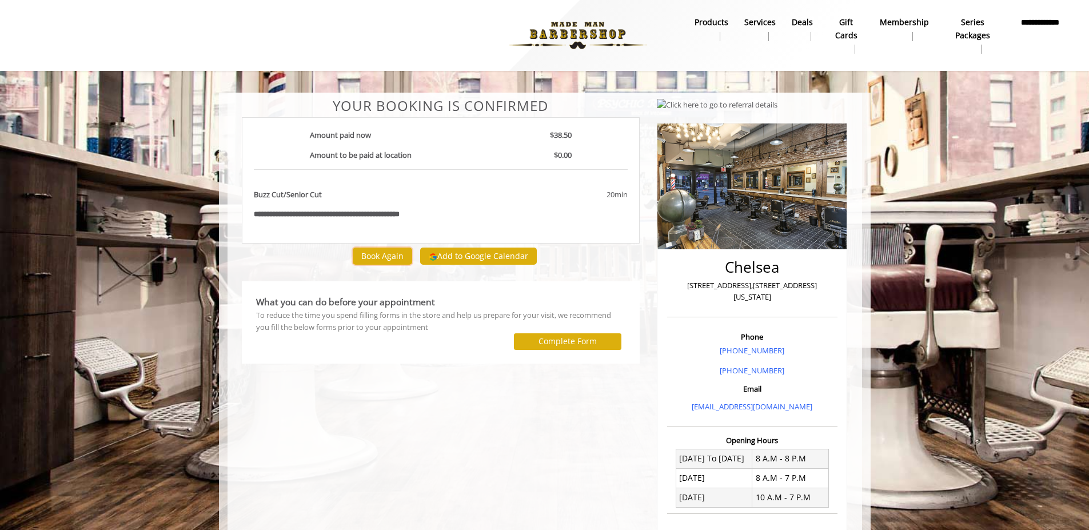
click at [384, 256] on button "Book Again" at bounding box center [382, 256] width 59 height 17
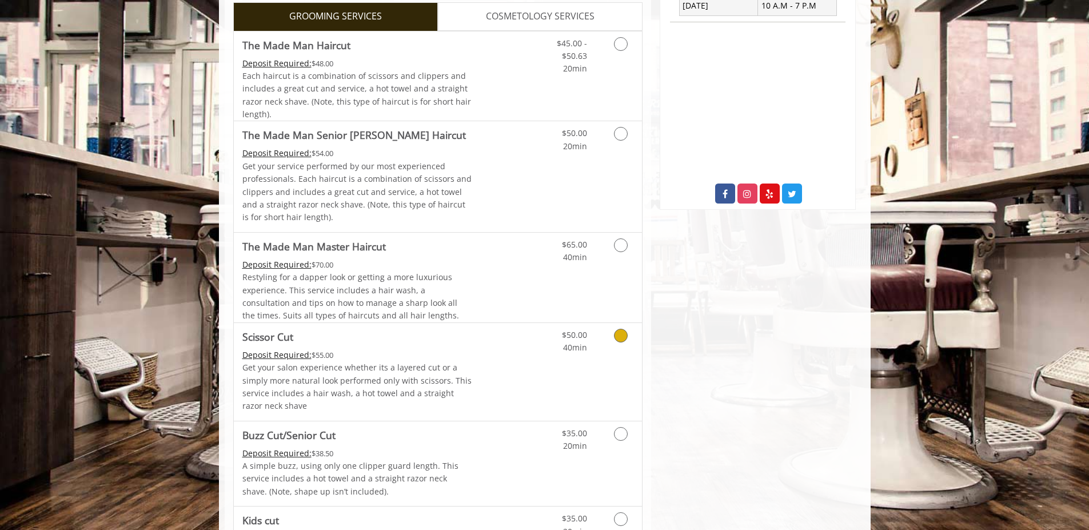
scroll to position [610, 0]
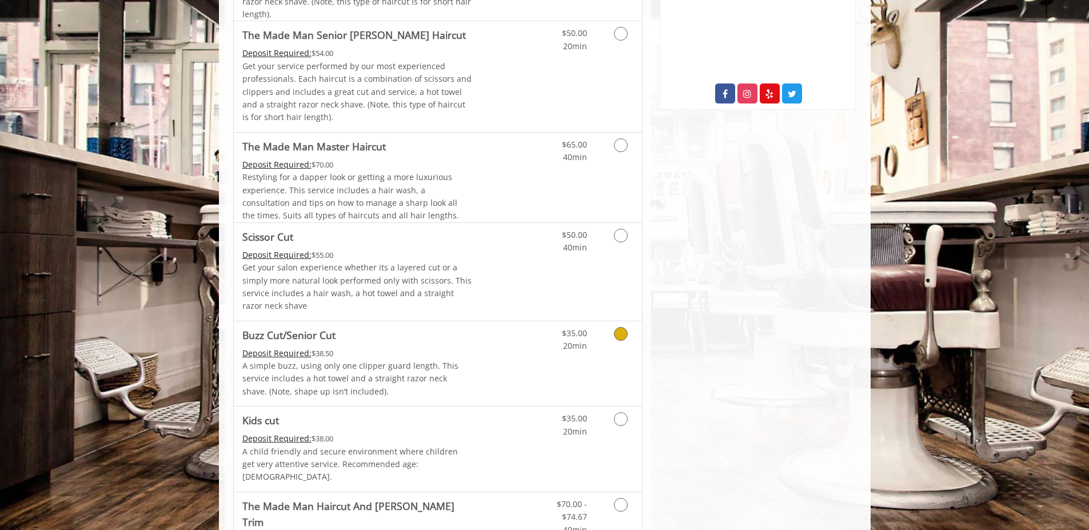
click at [616, 341] on icon "Grooming services" at bounding box center [621, 334] width 14 height 14
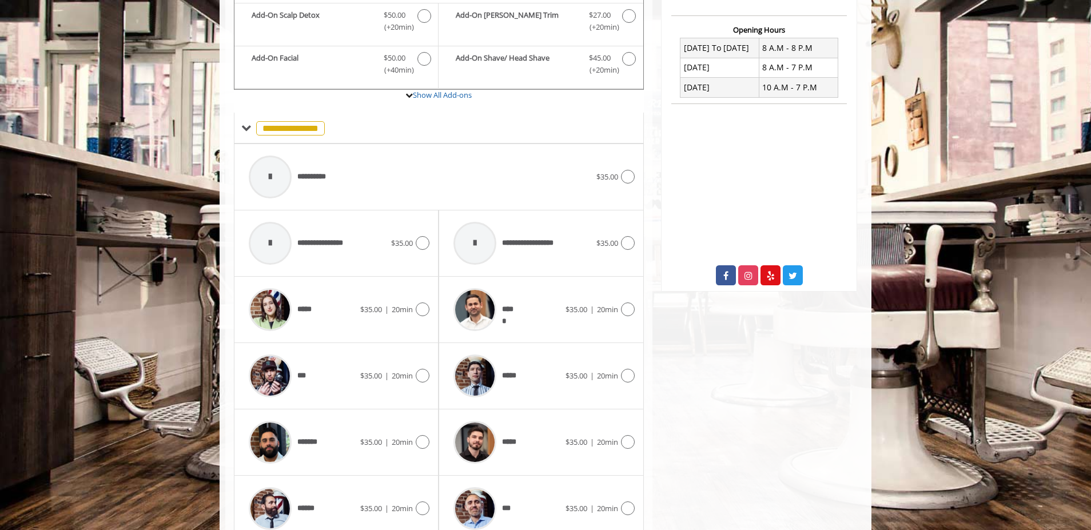
scroll to position [554, 0]
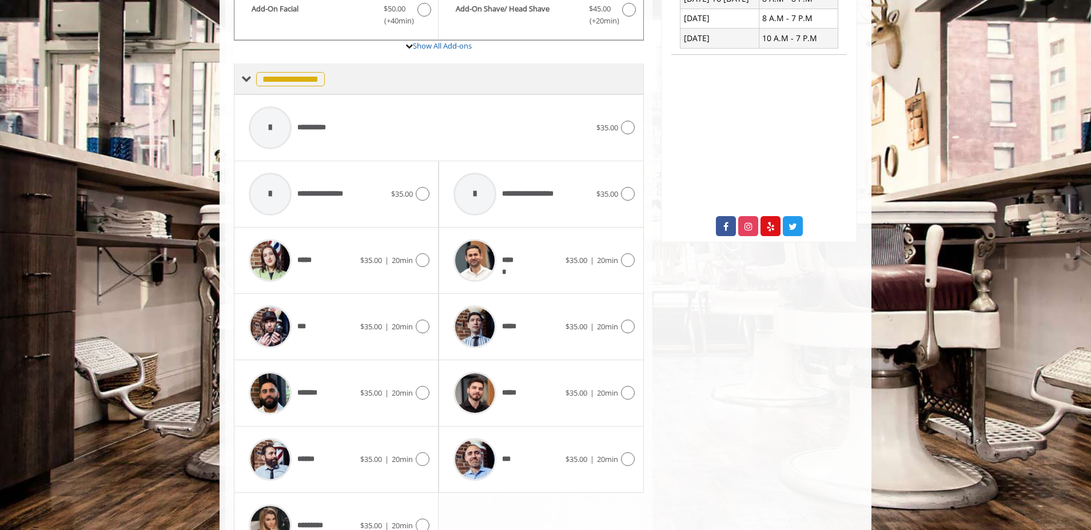
click at [290, 86] on span "**********" at bounding box center [290, 79] width 69 height 14
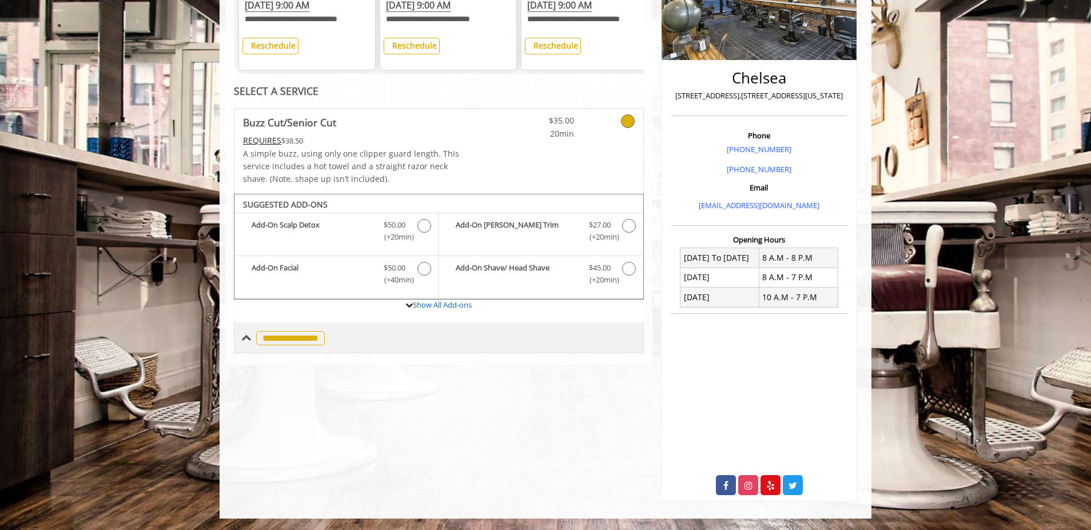
click at [300, 344] on span "**********" at bounding box center [290, 338] width 69 height 14
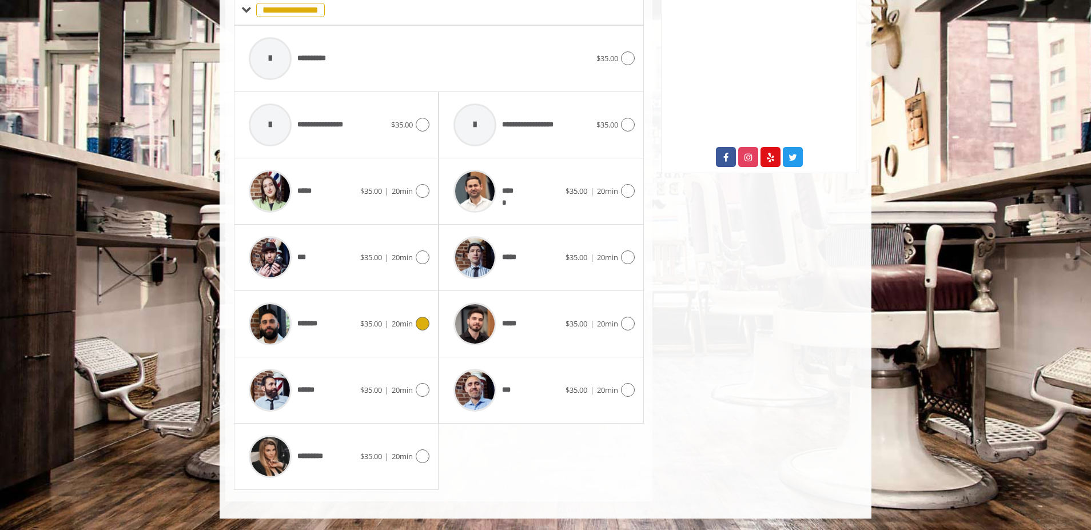
scroll to position [554, 0]
click at [429, 395] on div at bounding box center [421, 390] width 17 height 14
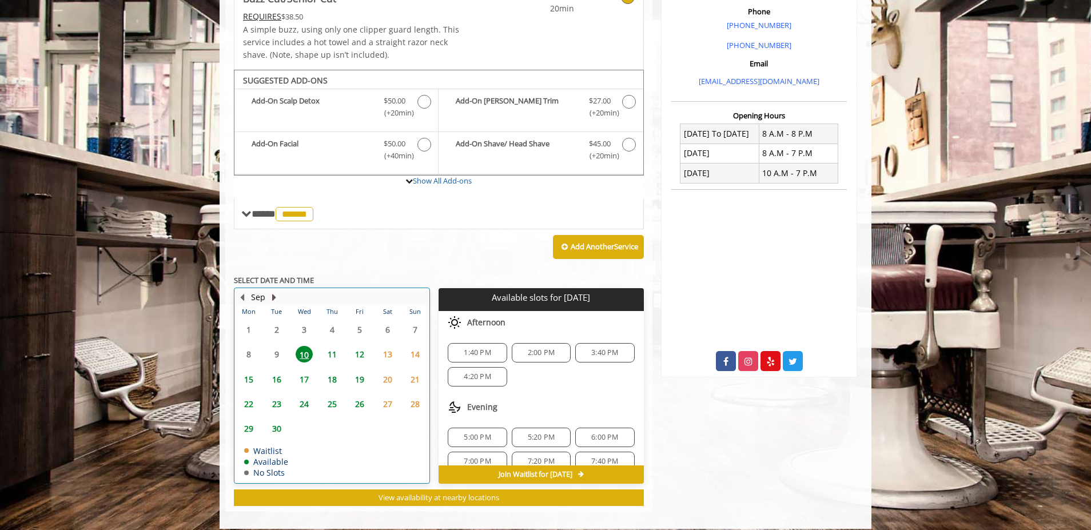
scroll to position [360, 0]
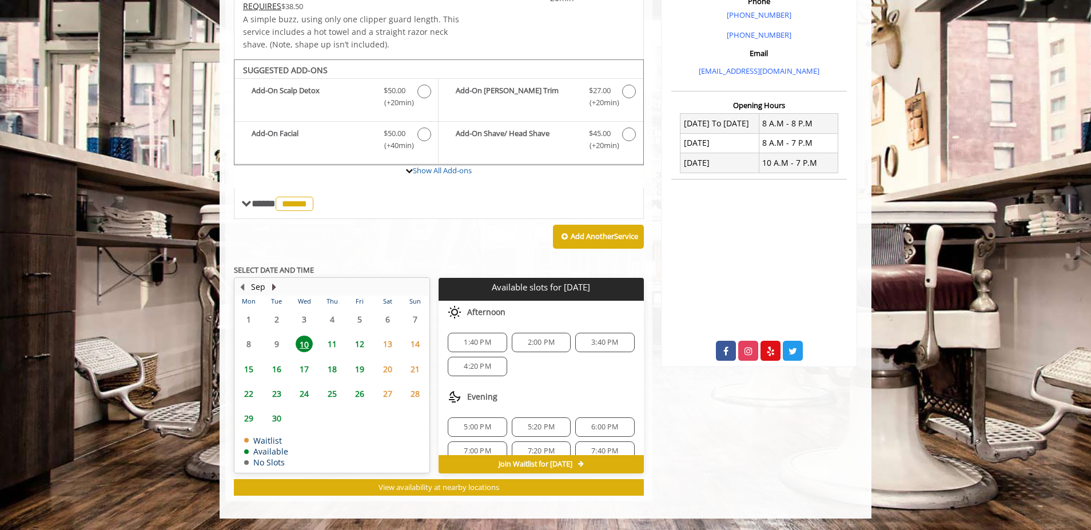
click at [272, 287] on button "Next Month" at bounding box center [273, 287] width 9 height 13
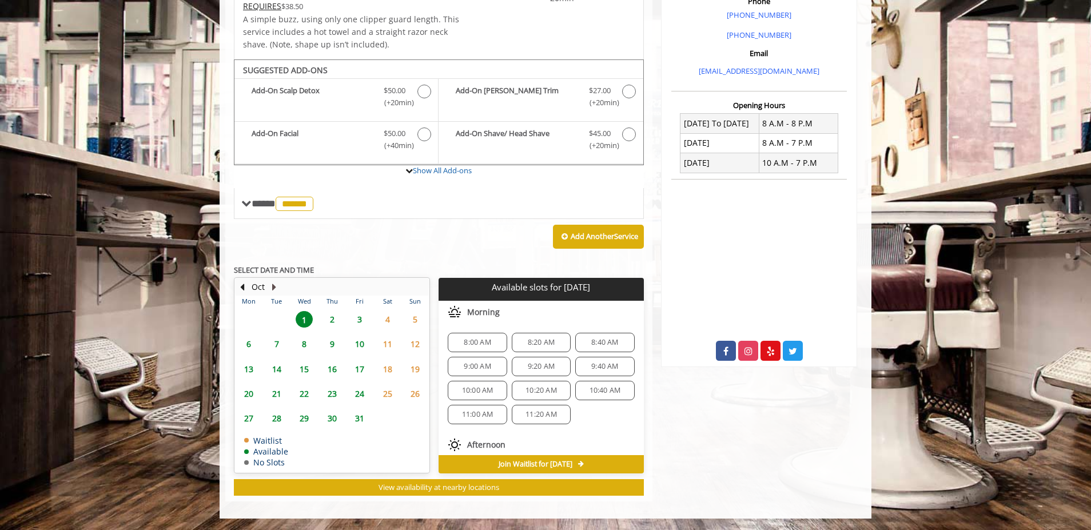
click at [273, 286] on button "Next Month" at bounding box center [273, 287] width 9 height 13
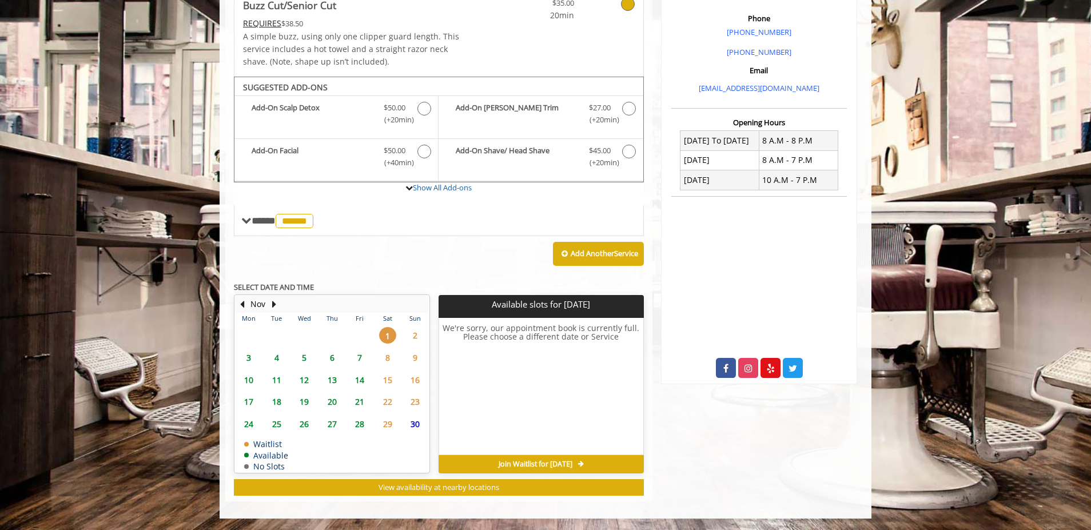
click at [359, 401] on span "21" at bounding box center [359, 401] width 17 height 17
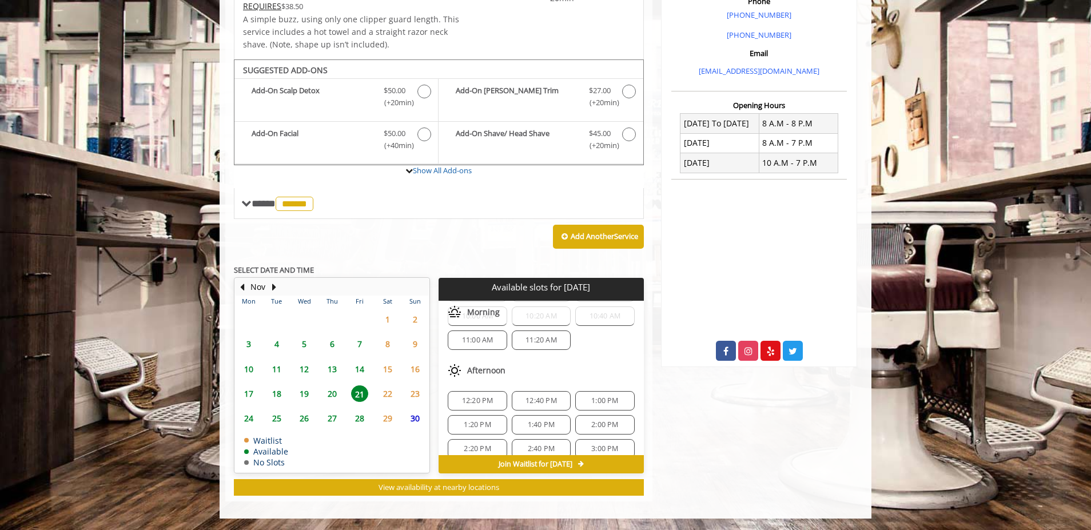
scroll to position [114, 0]
click at [467, 361] on span "12:20 PM" at bounding box center [477, 360] width 31 height 9
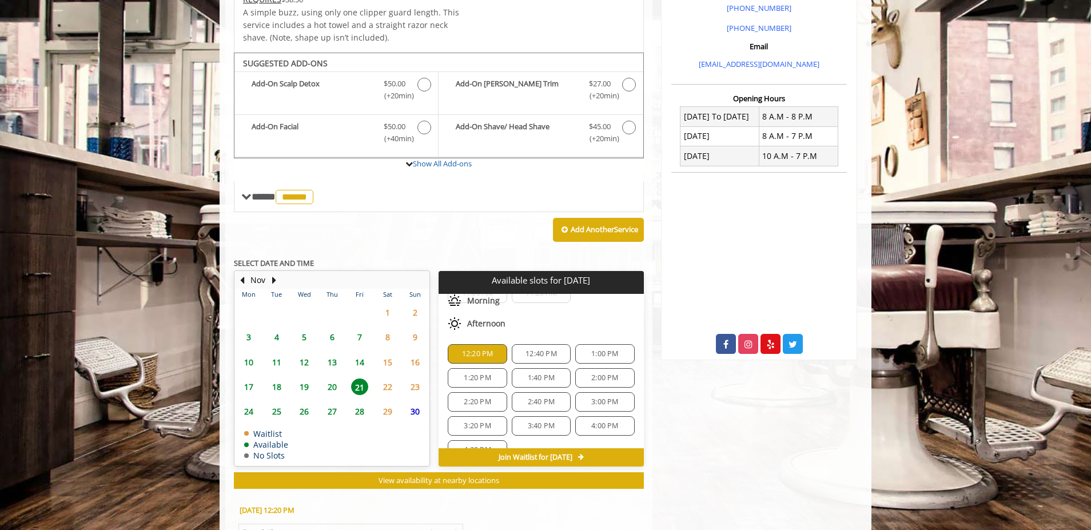
scroll to position [566, 0]
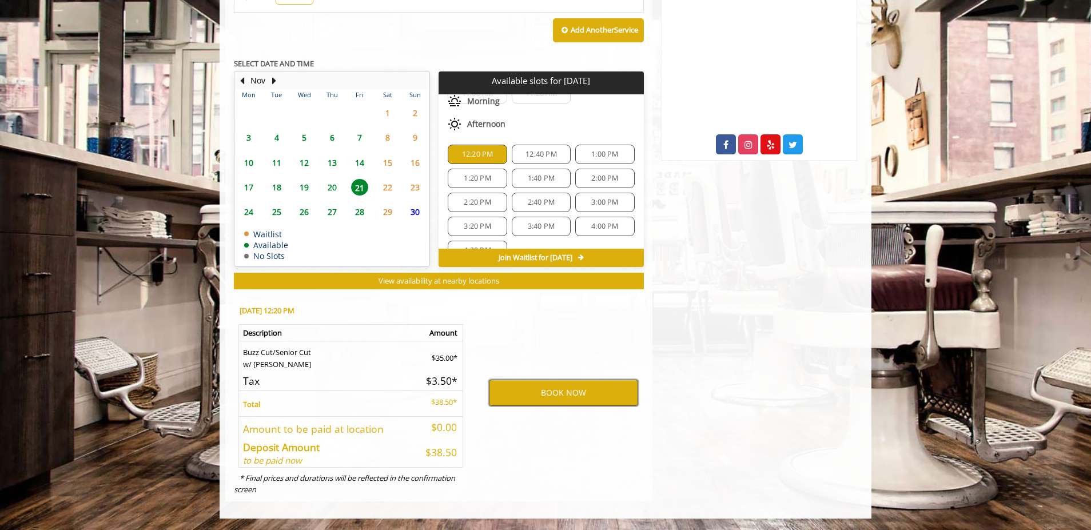
click at [568, 395] on button "BOOK NOW" at bounding box center [563, 393] width 149 height 26
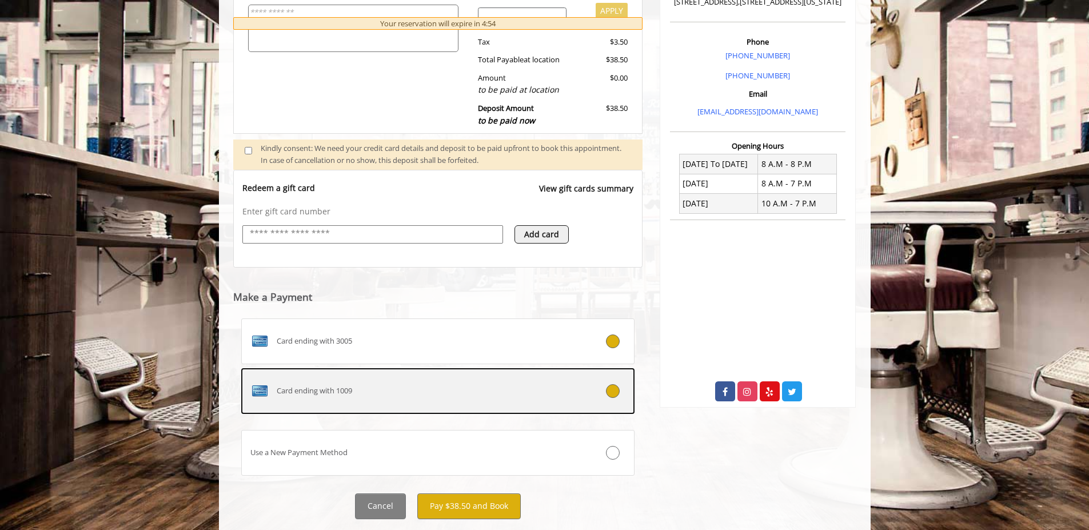
scroll to position [341, 0]
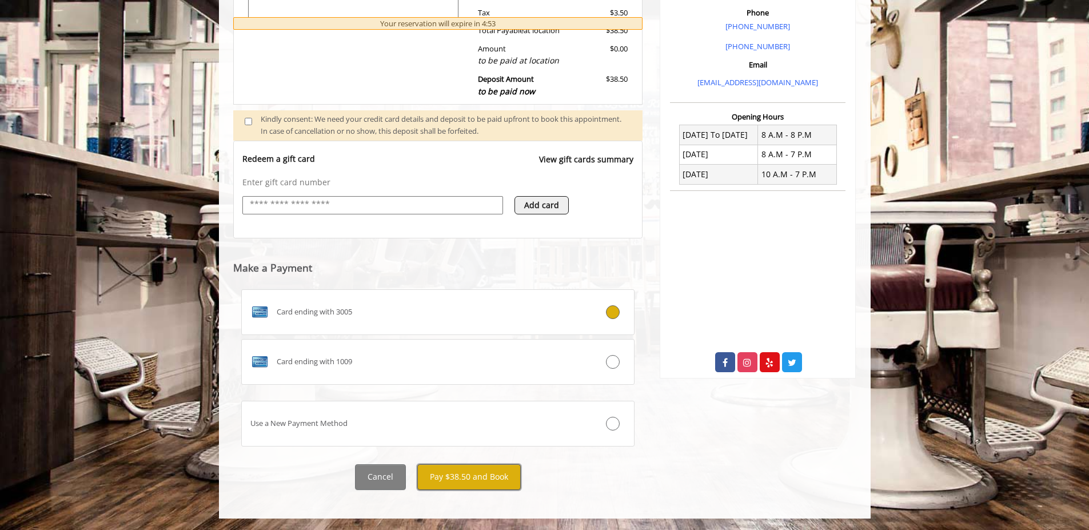
click at [457, 478] on button "Pay $38.50 and Book" at bounding box center [468, 477] width 103 height 26
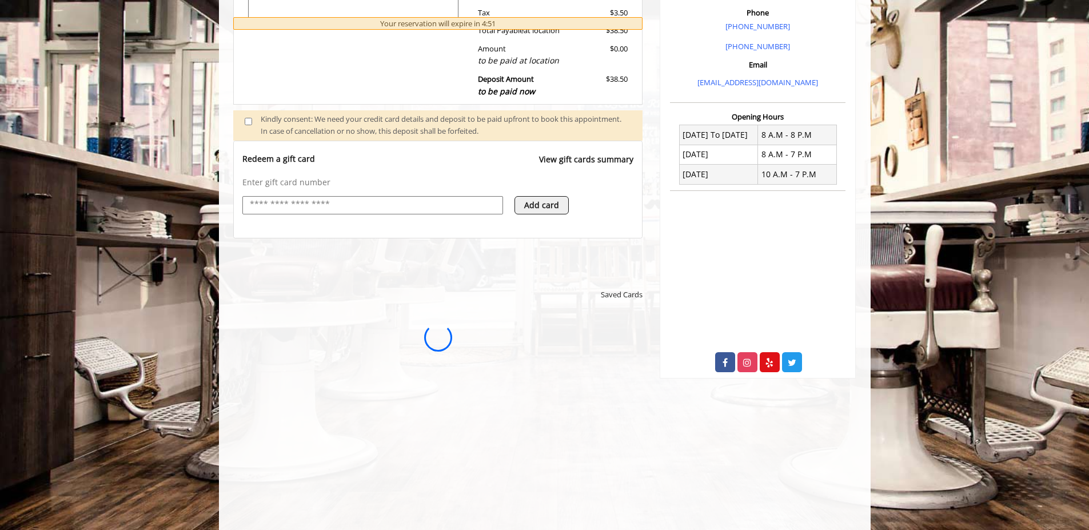
scroll to position [0, 0]
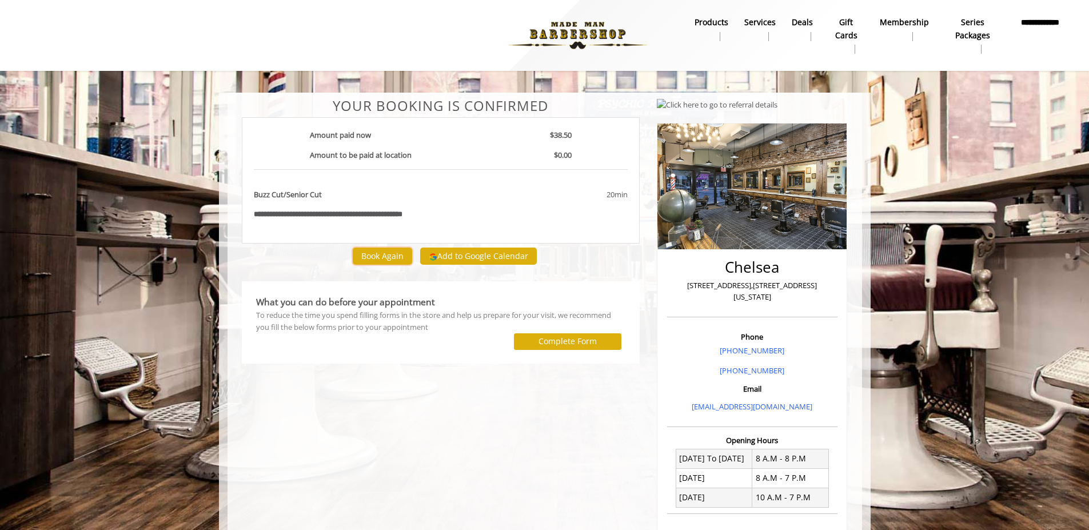
click at [382, 253] on button "Book Again" at bounding box center [382, 256] width 59 height 17
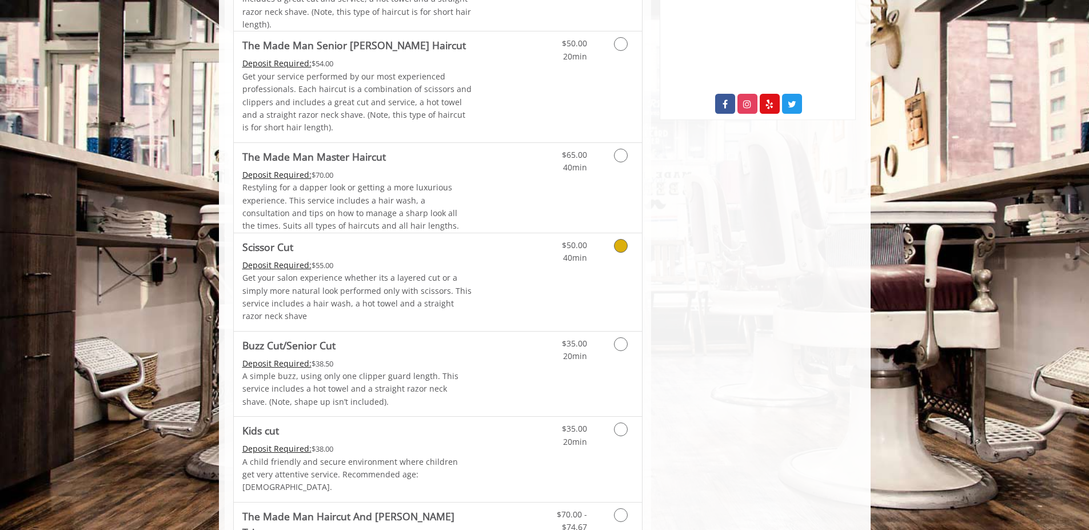
scroll to position [591, 0]
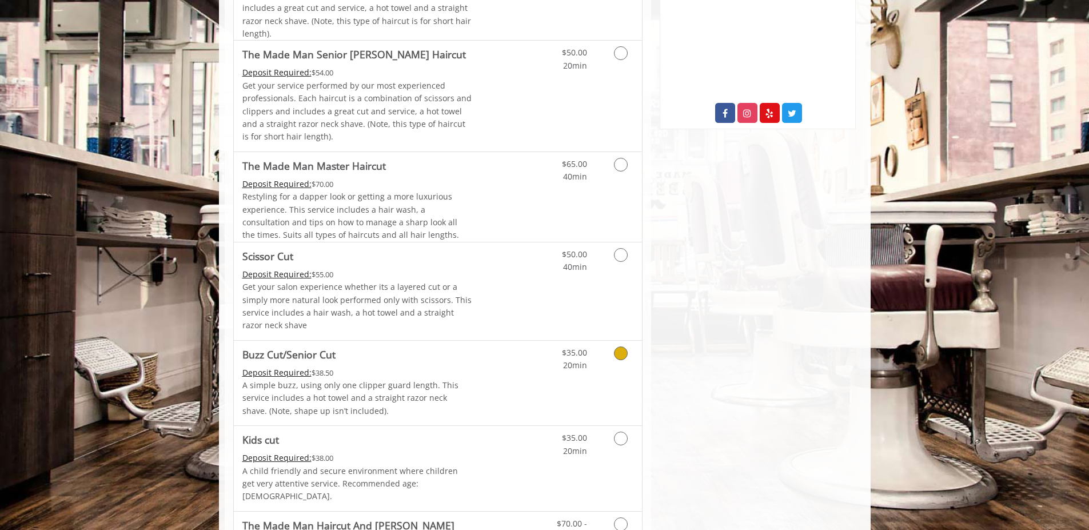
click at [619, 357] on icon "Grooming services" at bounding box center [621, 354] width 14 height 14
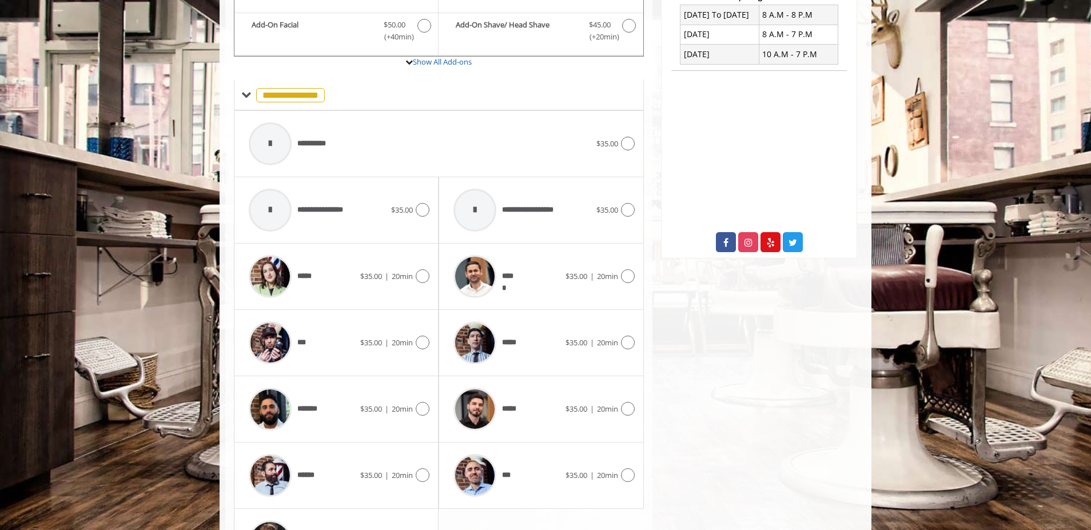
scroll to position [554, 0]
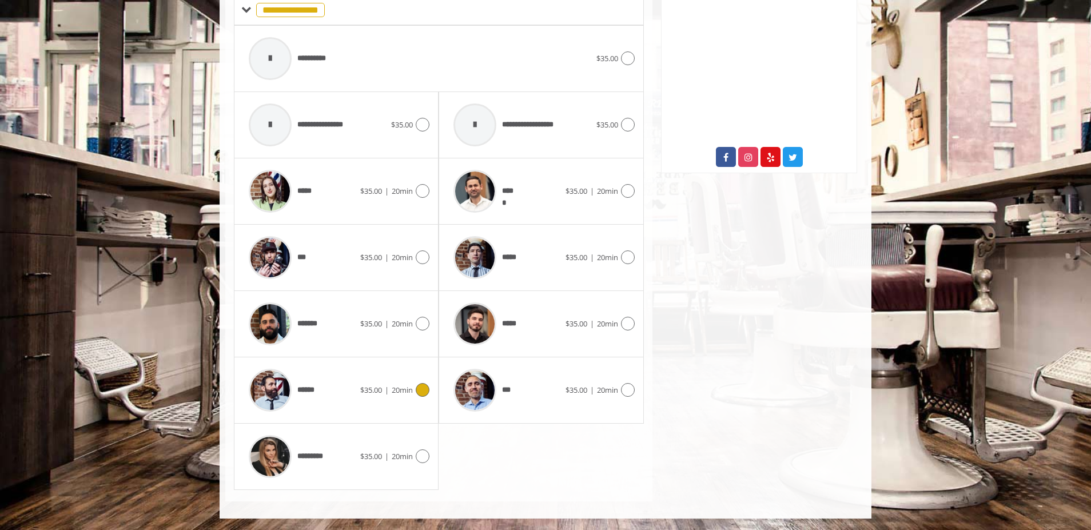
click at [422, 390] on icon at bounding box center [423, 390] width 14 height 14
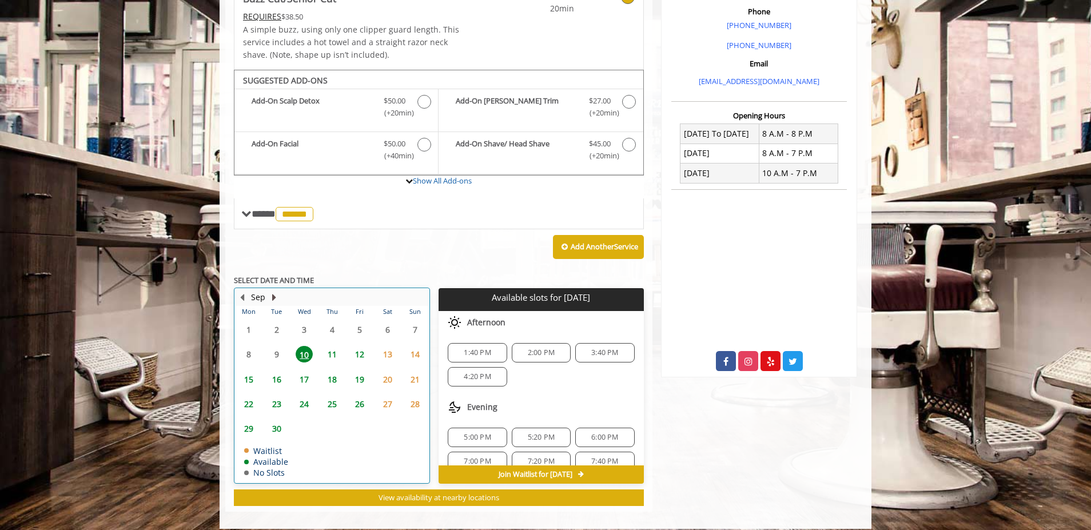
scroll to position [360, 0]
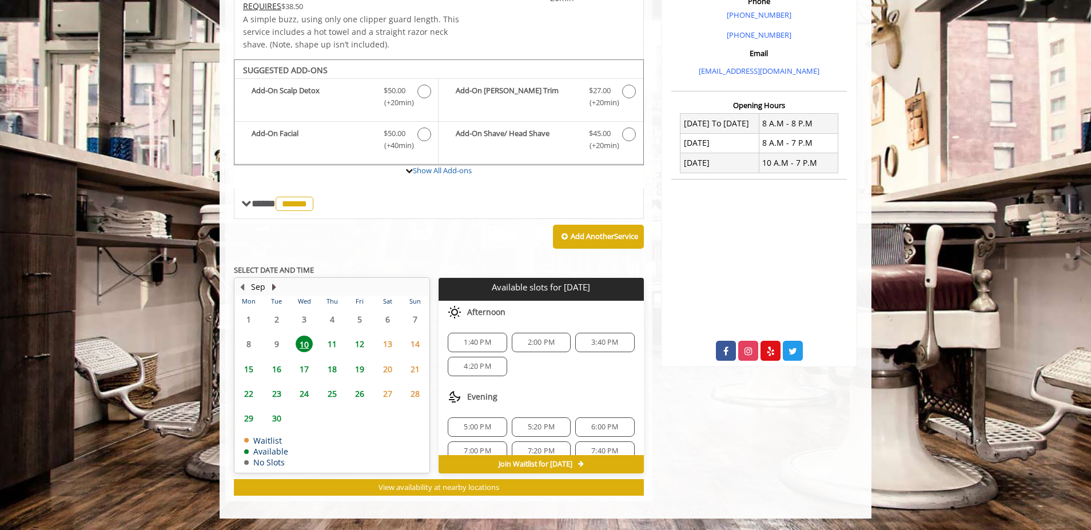
click at [273, 284] on button "Next Month" at bounding box center [273, 287] width 9 height 13
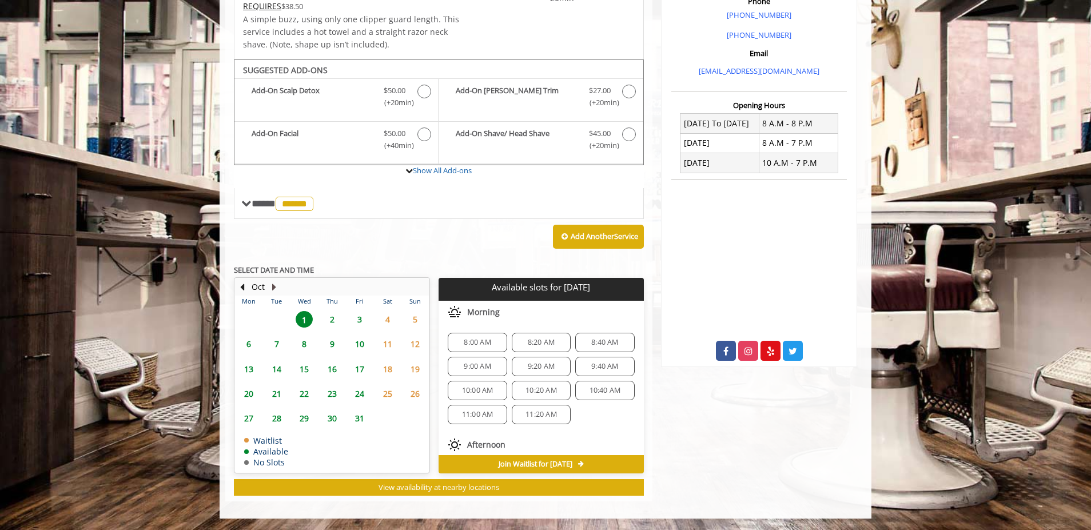
click at [274, 288] on button "Next Month" at bounding box center [273, 287] width 9 height 13
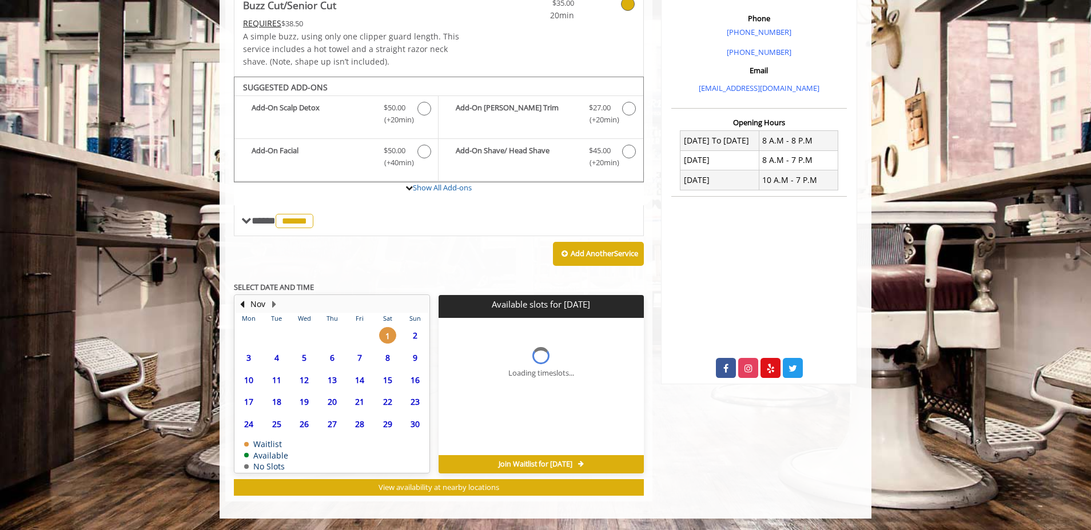
scroll to position [343, 0]
click at [273, 304] on button "Next Month" at bounding box center [273, 304] width 9 height 13
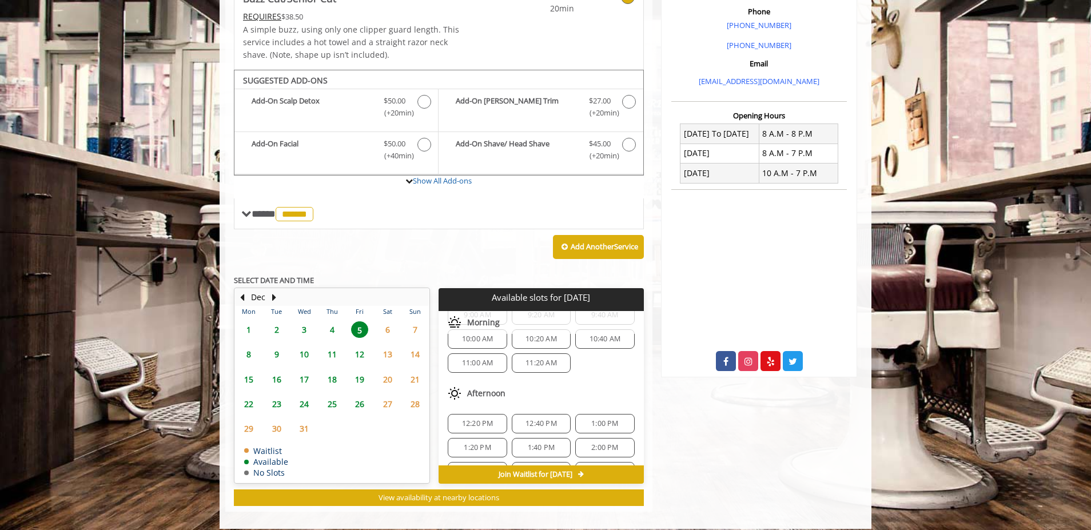
scroll to position [95, 0]
click at [485, 395] on span "12:20 PM" at bounding box center [477, 389] width 31 height 9
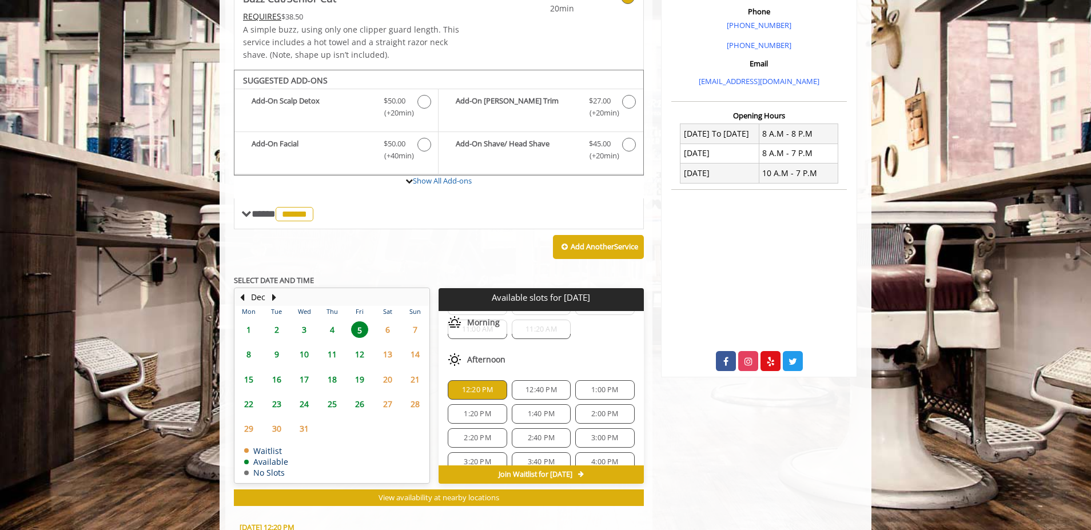
scroll to position [566, 0]
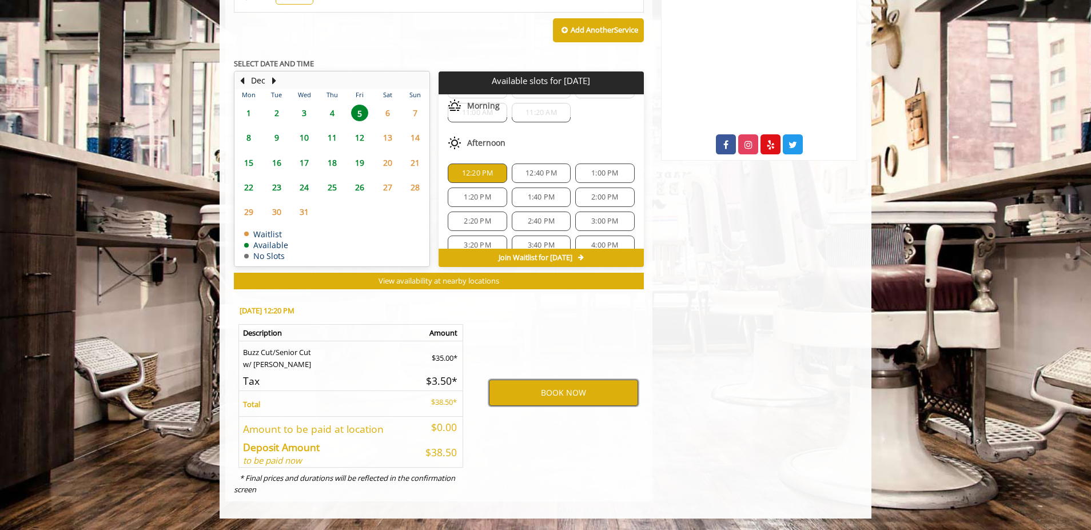
click at [566, 392] on button "BOOK NOW" at bounding box center [563, 393] width 149 height 26
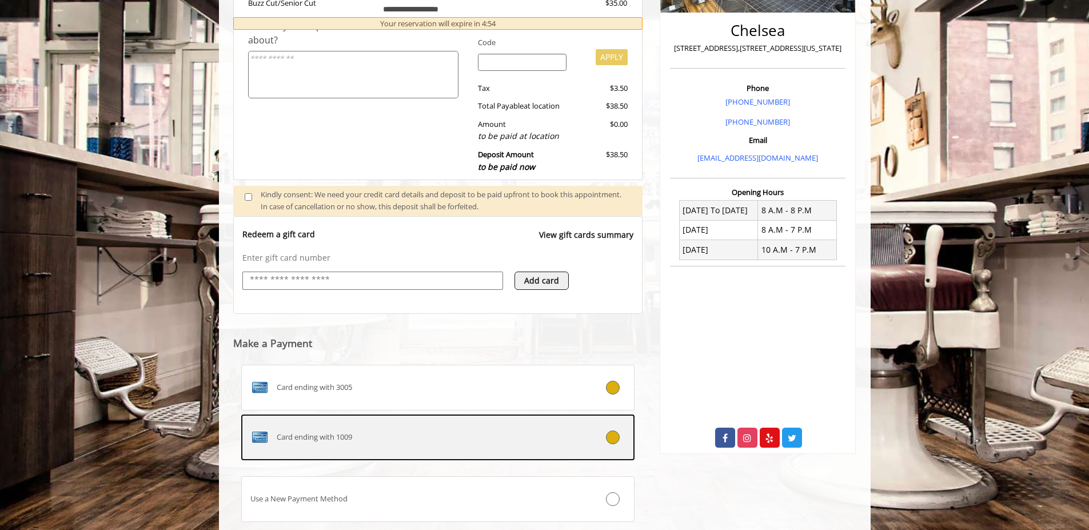
scroll to position [300, 0]
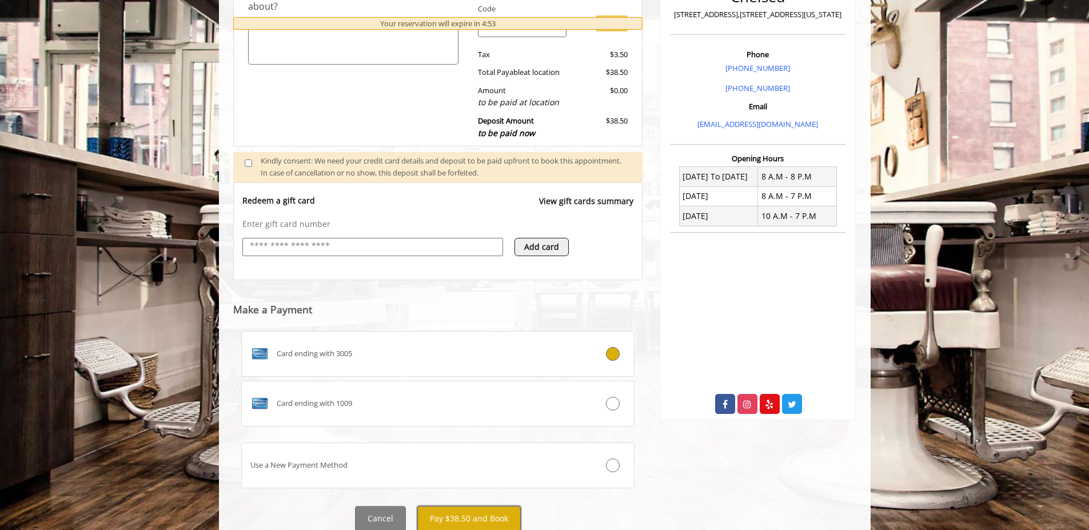
click at [498, 512] on button "Pay $38.50 and Book" at bounding box center [468, 519] width 103 height 26
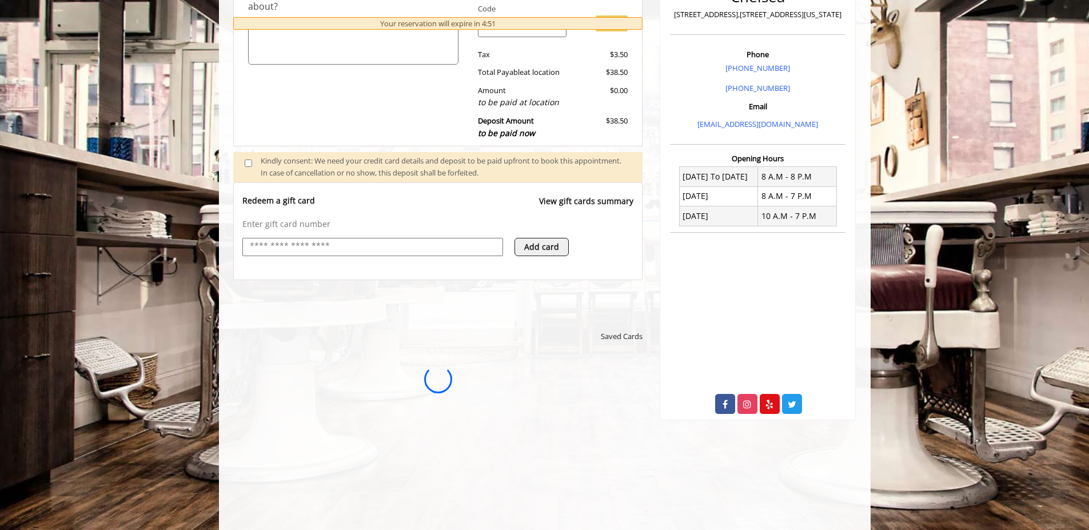
scroll to position [0, 0]
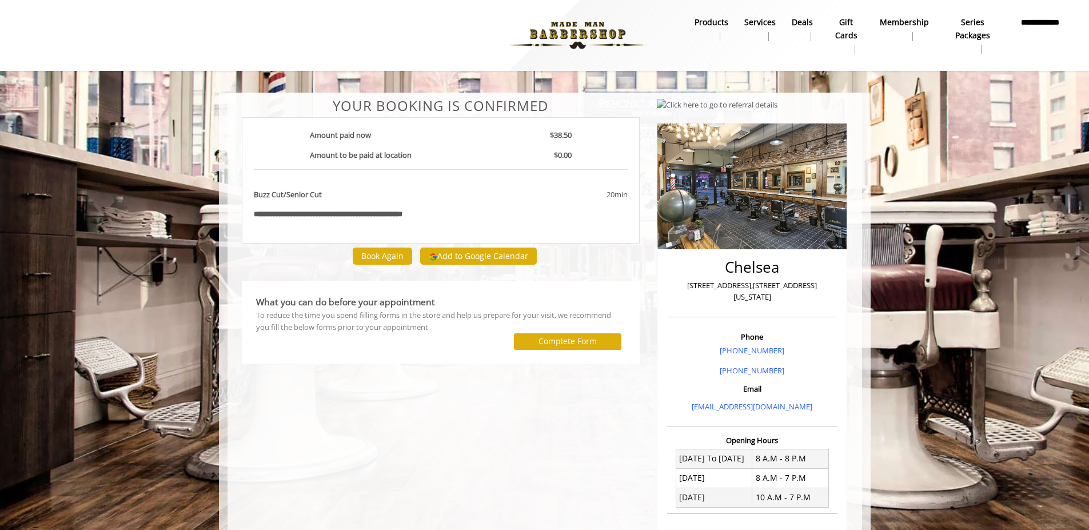
click at [1051, 31] on b "**********" at bounding box center [1041, 29] width 48 height 26
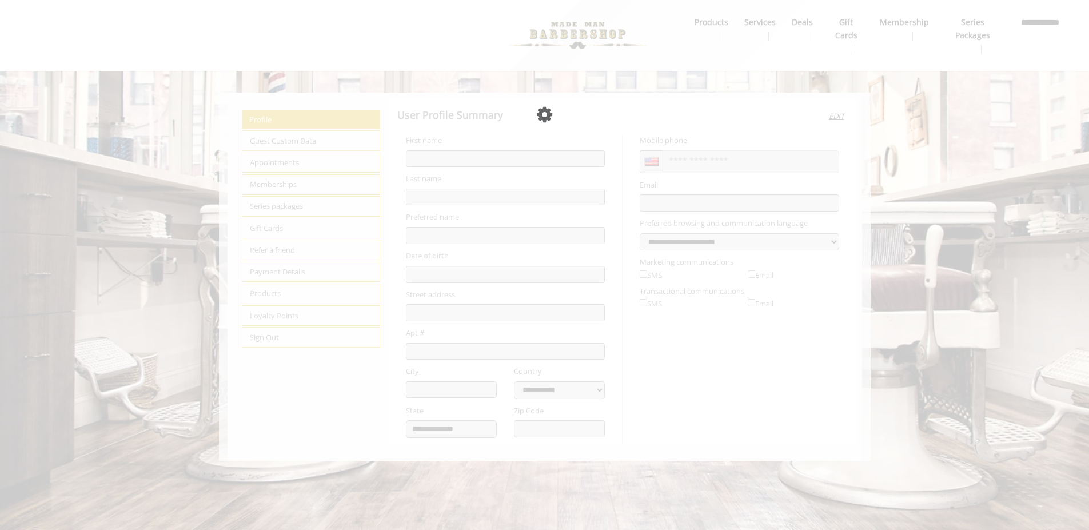
type input "*****"
type input "*******"
select select "***"
type input "**********"
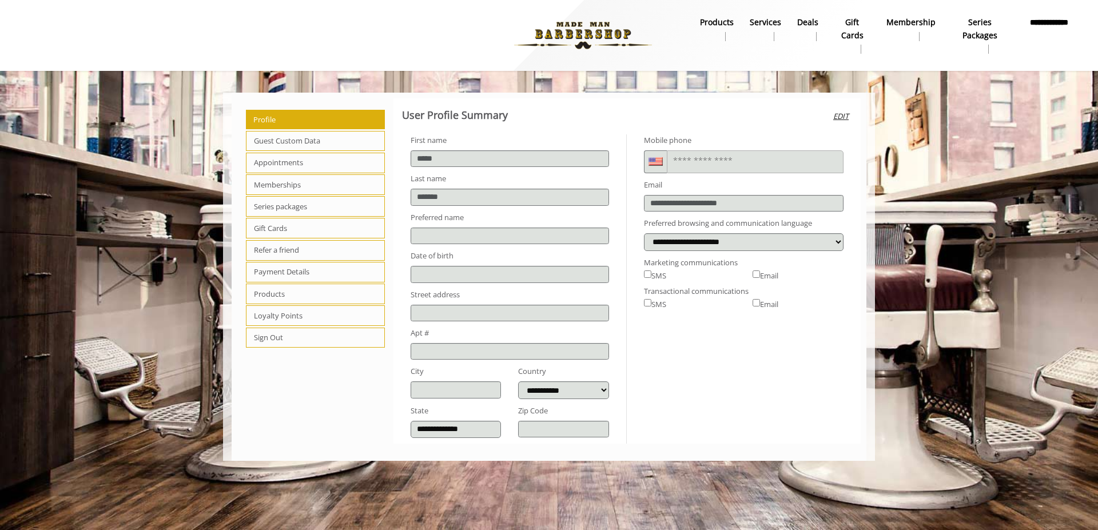
click at [273, 165] on span "Appointments" at bounding box center [315, 163] width 139 height 21
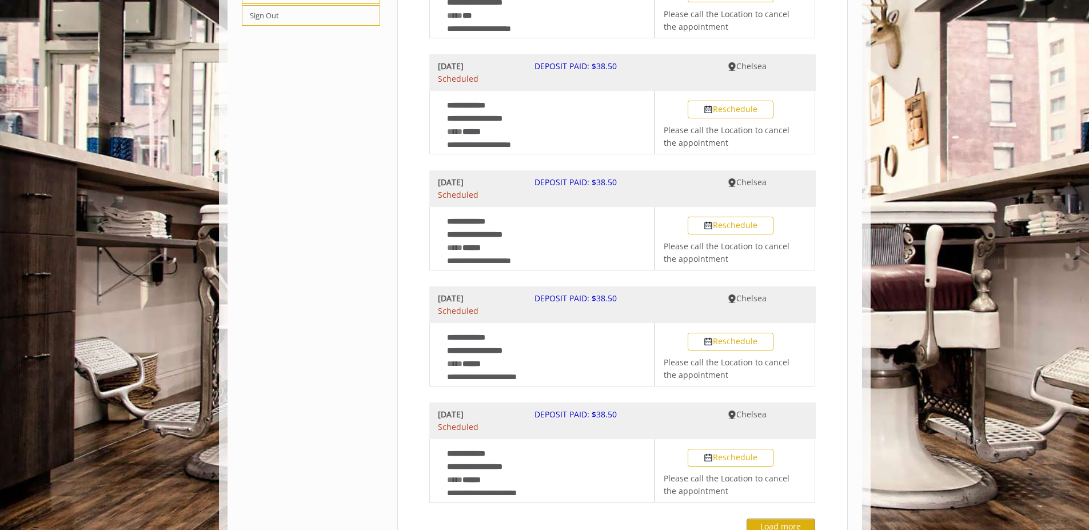
scroll to position [356, 0]
